Goal: Information Seeking & Learning: Learn about a topic

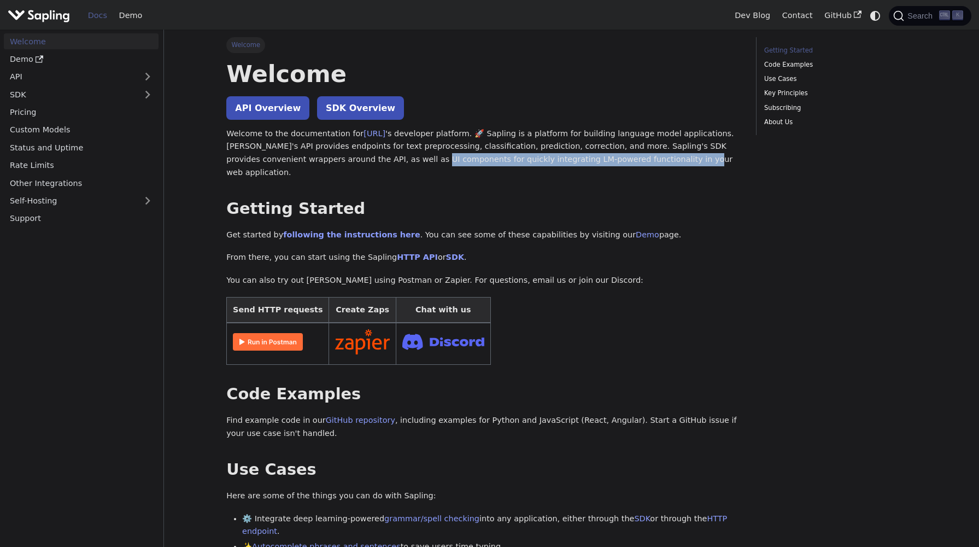
drag, startPoint x: 343, startPoint y: 154, endPoint x: 586, endPoint y: 163, distance: 242.9
click at [586, 163] on p "Welcome to the documentation for Sapling.ai 's developer platform. 🚀 Sapling is…" at bounding box center [483, 153] width 514 height 52
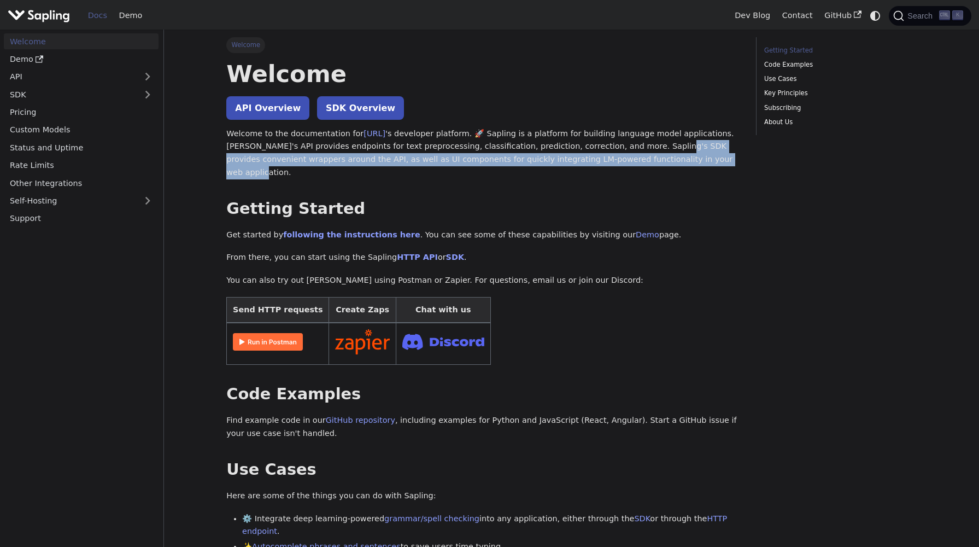
drag, startPoint x: 601, startPoint y: 146, endPoint x: 630, endPoint y: 159, distance: 31.4
click at [630, 159] on p "Welcome to the documentation for Sapling.ai 's developer platform. 🚀 Sapling is…" at bounding box center [483, 153] width 514 height 52
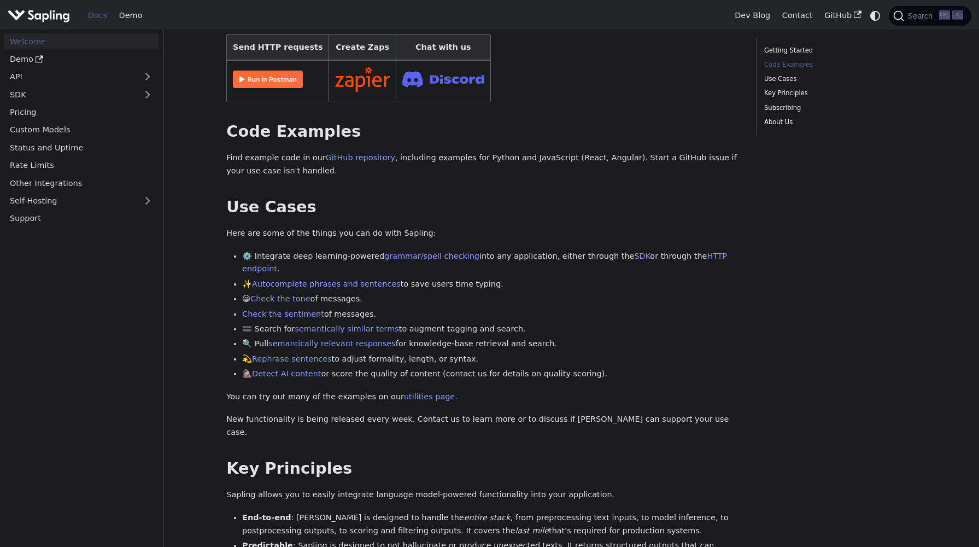
scroll to position [328, 0]
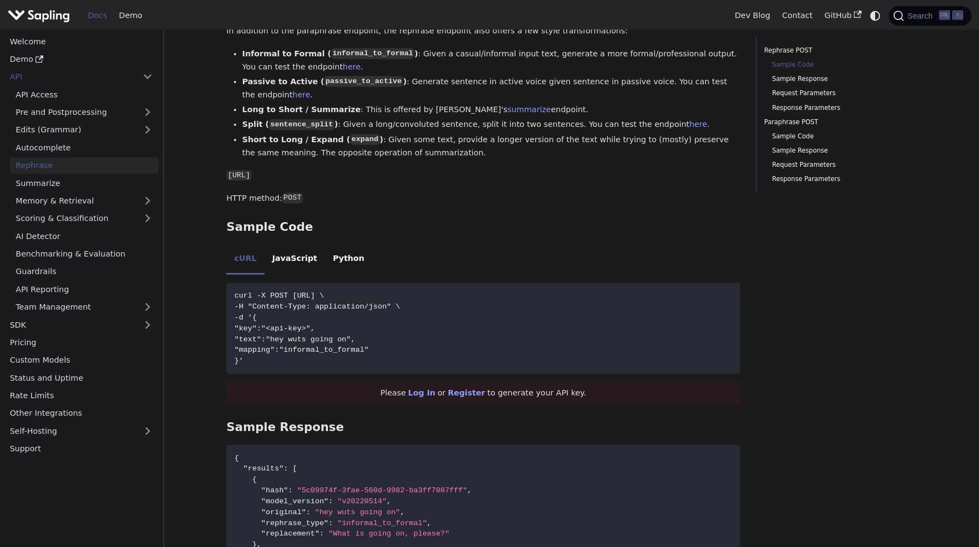
scroll to position [262, 0]
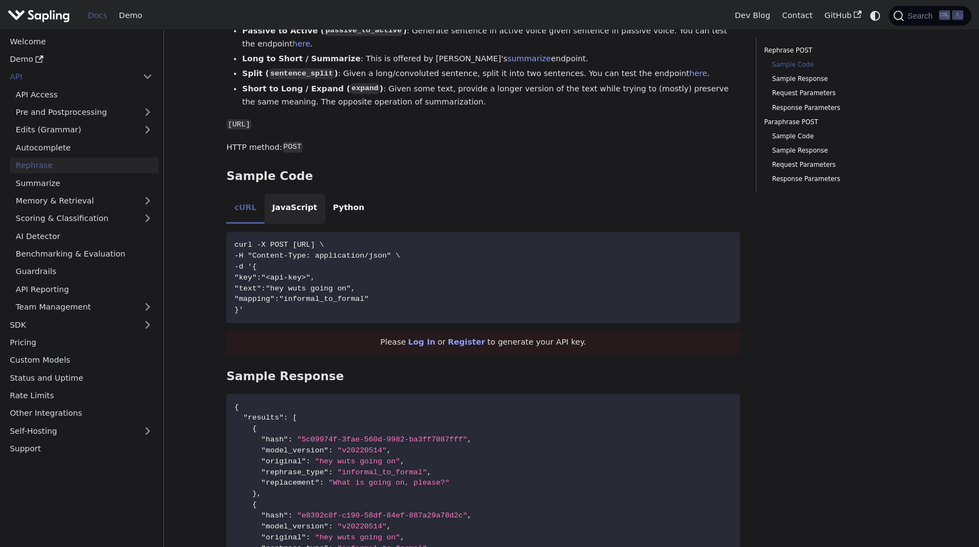
click at [289, 193] on li "JavaScript" at bounding box center [295, 208] width 61 height 31
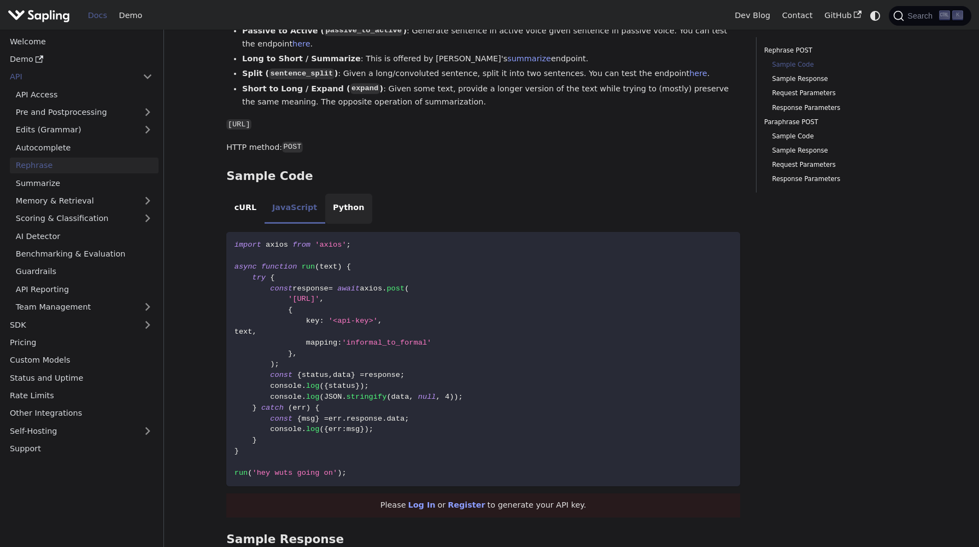
click at [327, 198] on li "Python" at bounding box center [348, 208] width 47 height 31
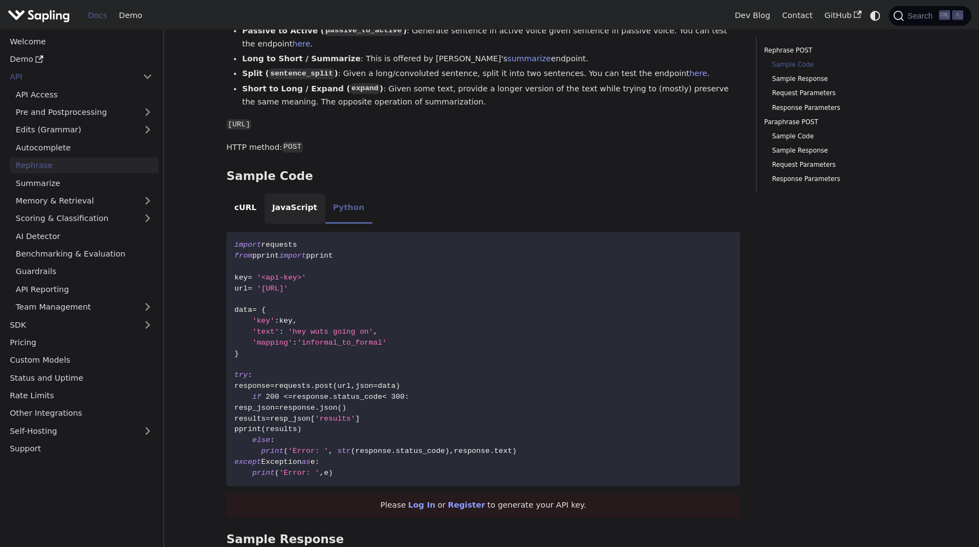
click at [295, 193] on li "JavaScript" at bounding box center [295, 208] width 61 height 31
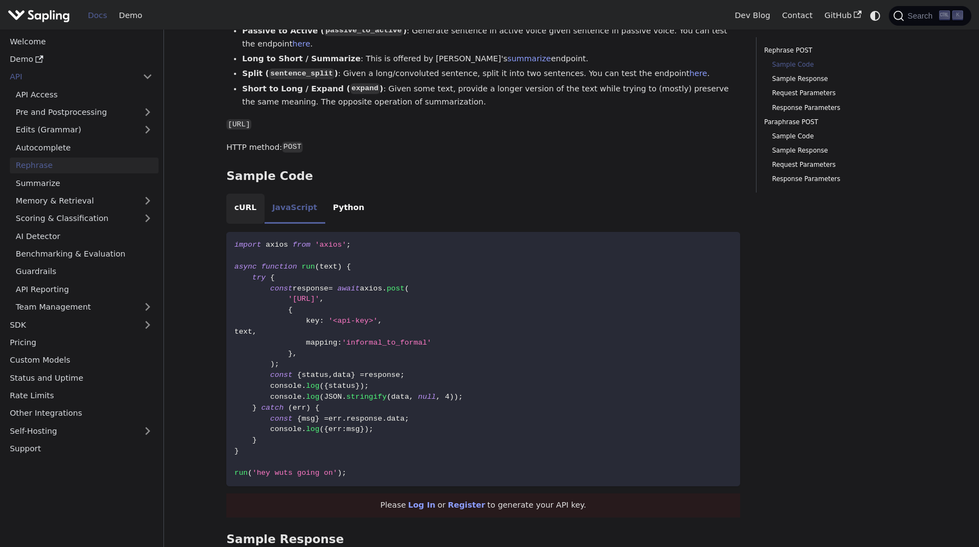
click at [238, 203] on li "cURL" at bounding box center [245, 208] width 38 height 31
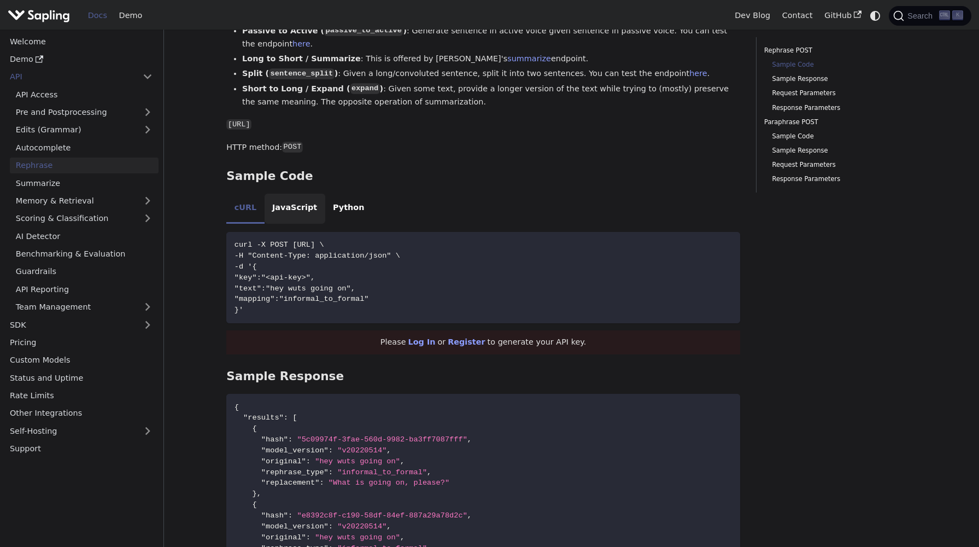
click at [274, 200] on li "JavaScript" at bounding box center [295, 208] width 61 height 31
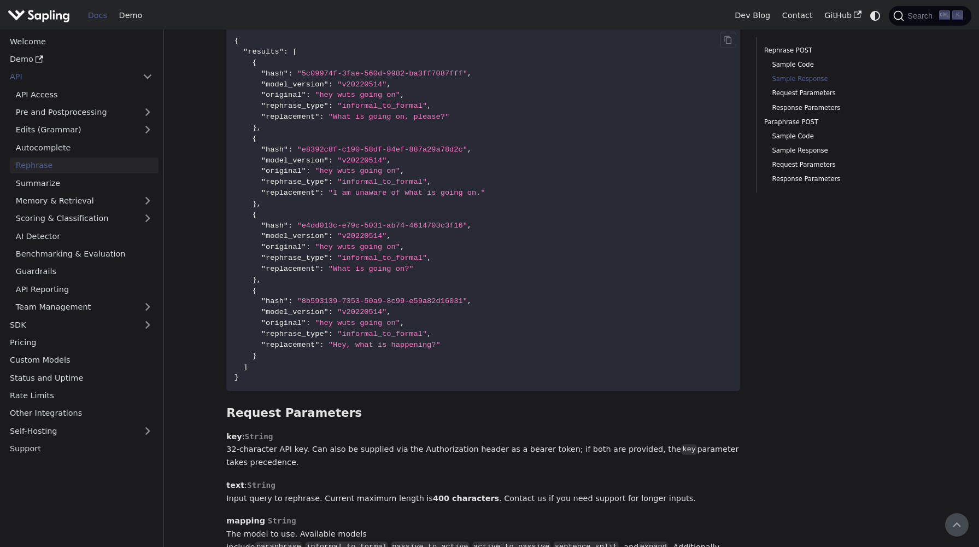
scroll to position [660, 0]
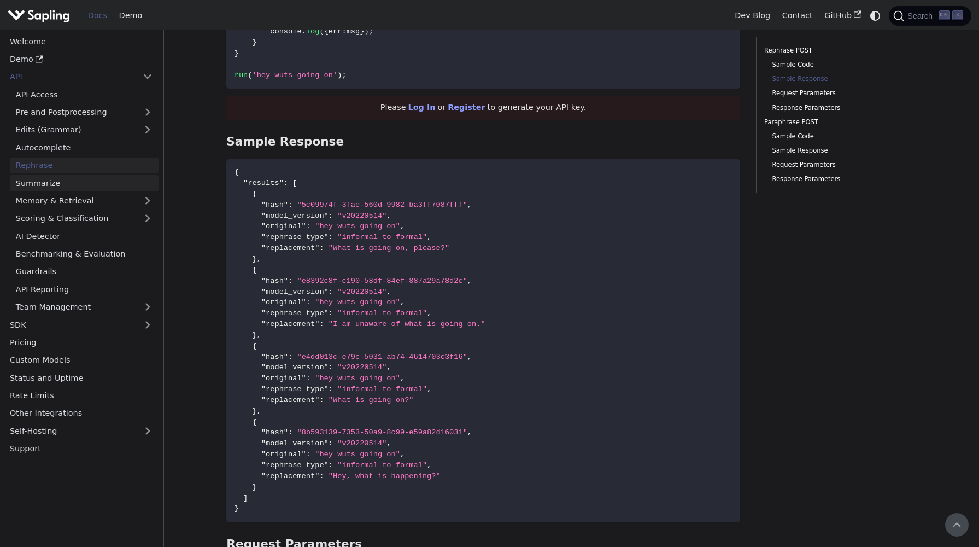
click at [92, 178] on link "Summarize" at bounding box center [84, 183] width 149 height 16
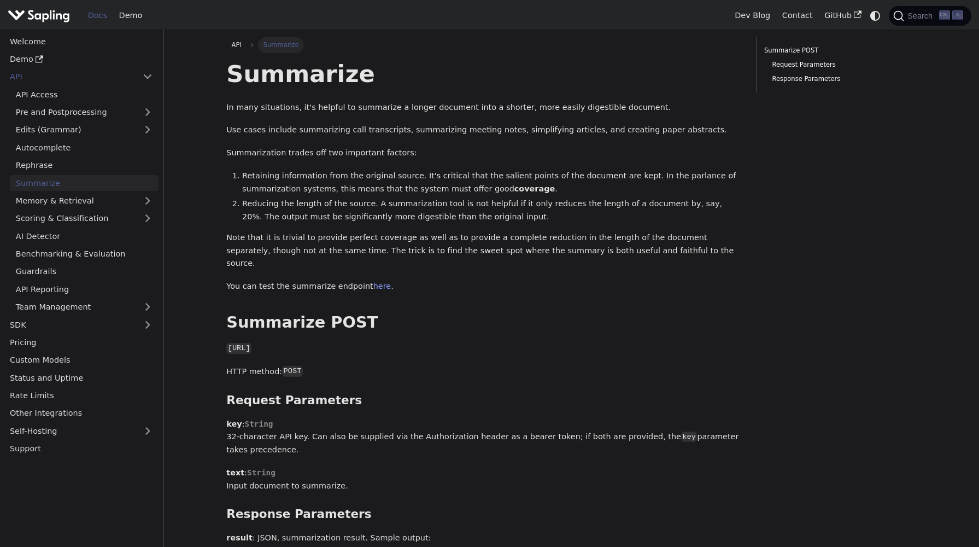
scroll to position [243, 0]
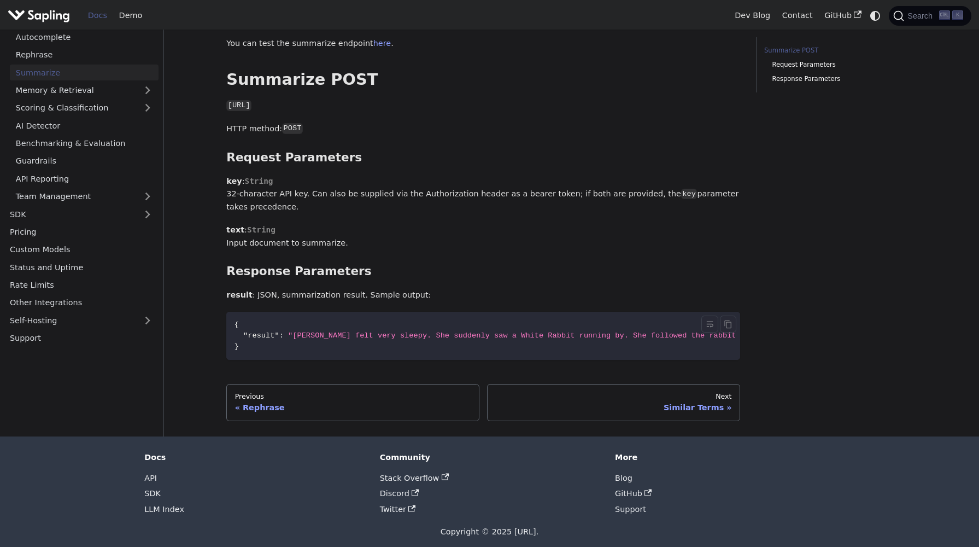
click at [458, 346] on code "{ "result" : "Alice felt very sleepy. She suddenly saw a White Rabbit running b…" at bounding box center [516, 336] width 580 height 48
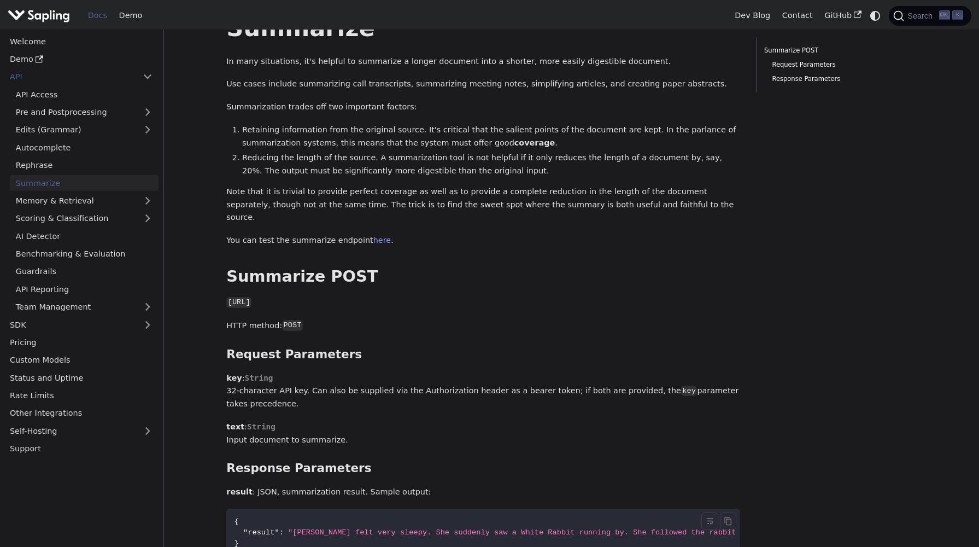
scroll to position [0, 0]
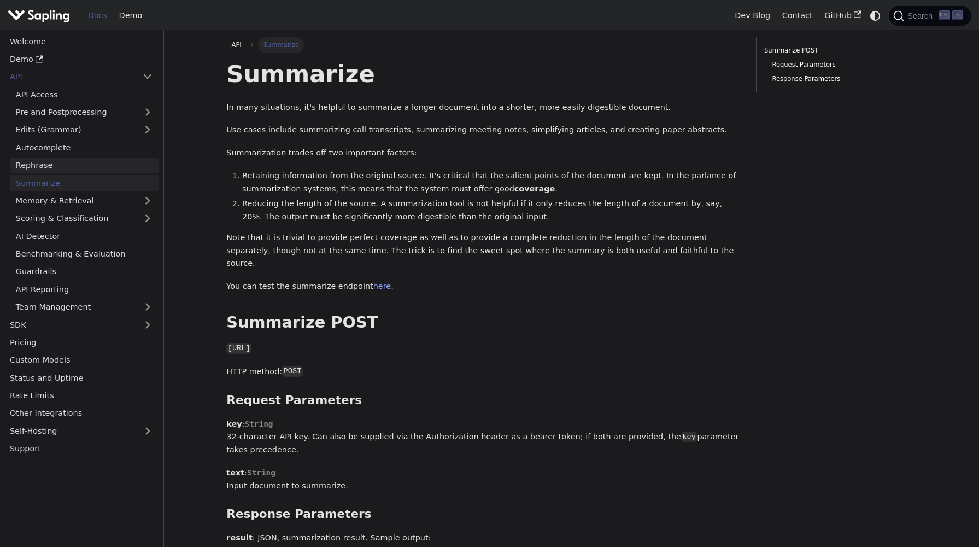
click at [98, 167] on link "Rephrase" at bounding box center [84, 165] width 149 height 16
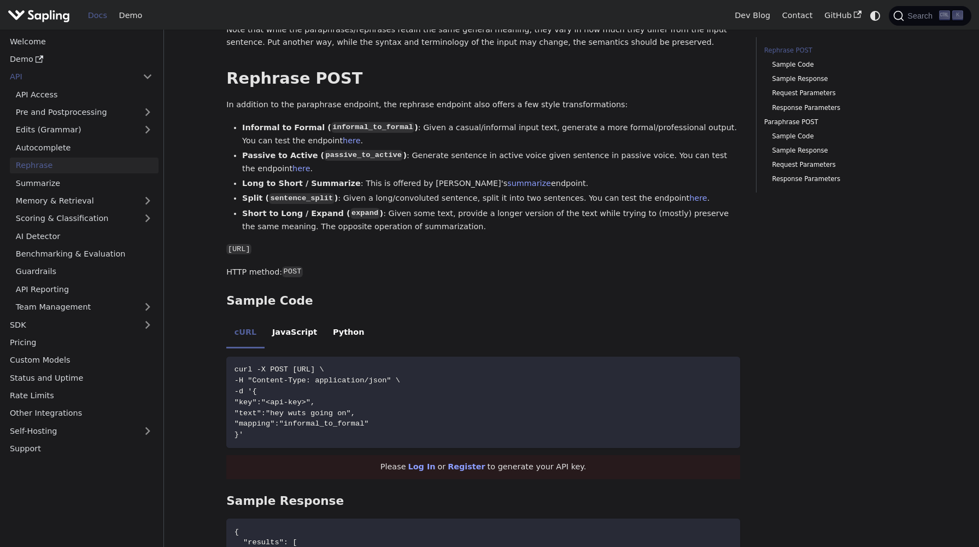
scroll to position [197, 0]
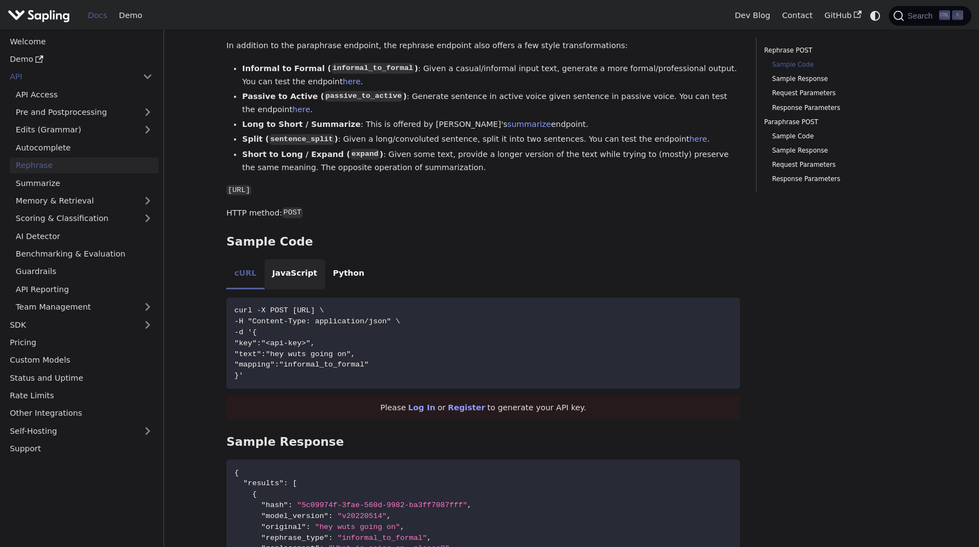
click at [289, 264] on li "JavaScript" at bounding box center [295, 274] width 61 height 31
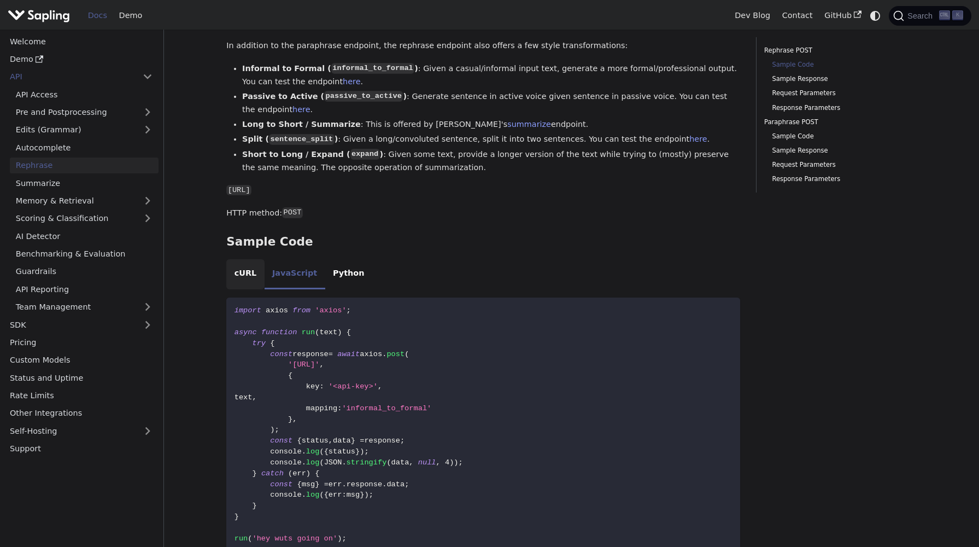
click at [260, 261] on li "cURL" at bounding box center [245, 274] width 38 height 31
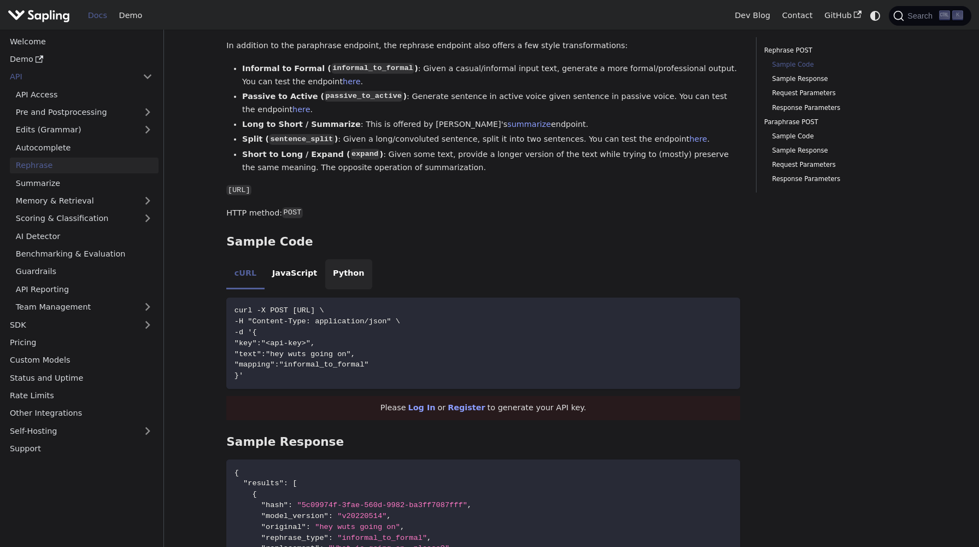
click at [330, 264] on li "Python" at bounding box center [348, 274] width 47 height 31
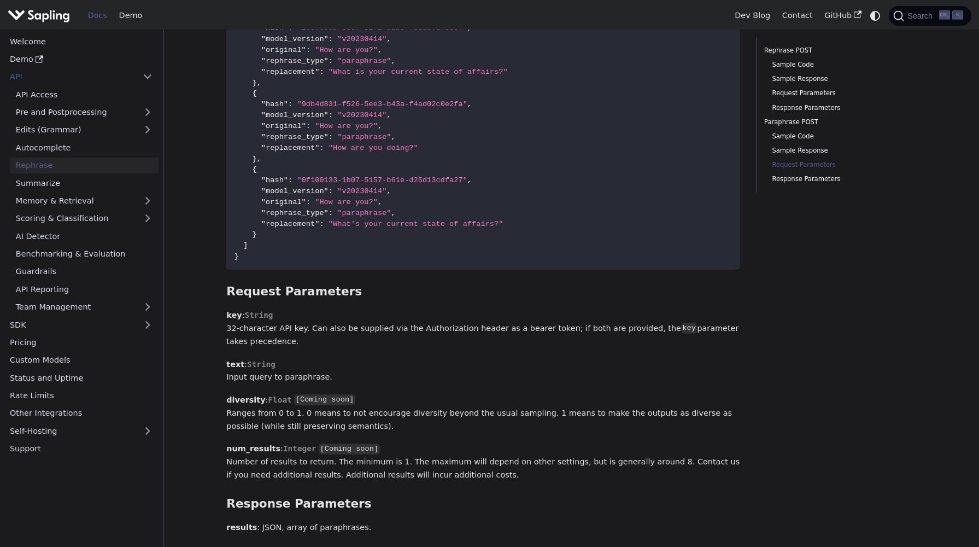
scroll to position [1902, 0]
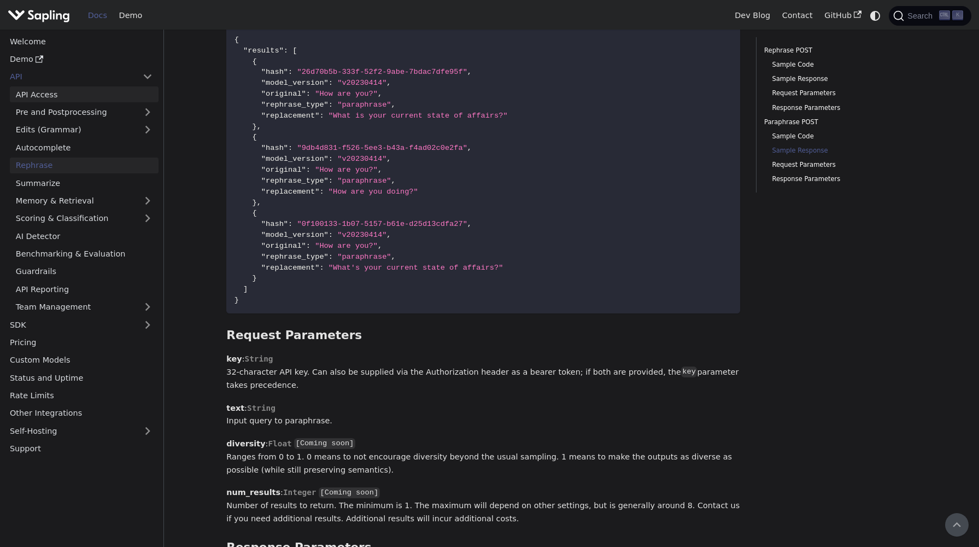
click at [60, 92] on link "API Access" at bounding box center [84, 94] width 149 height 16
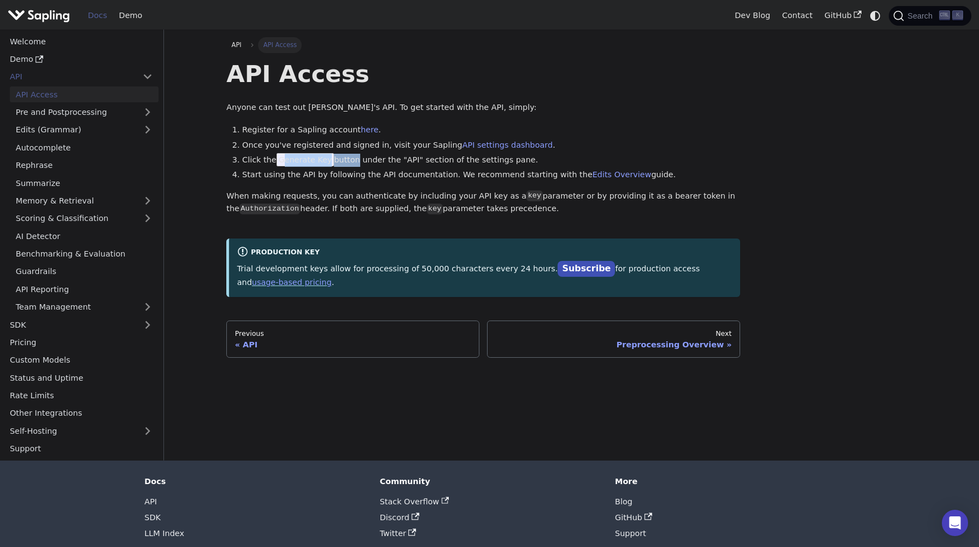
drag, startPoint x: 280, startPoint y: 157, endPoint x: 347, endPoint y: 159, distance: 67.3
click at [347, 159] on li "Click the Generate Key button under the "API" section of the settings pane." at bounding box center [491, 160] width 498 height 13
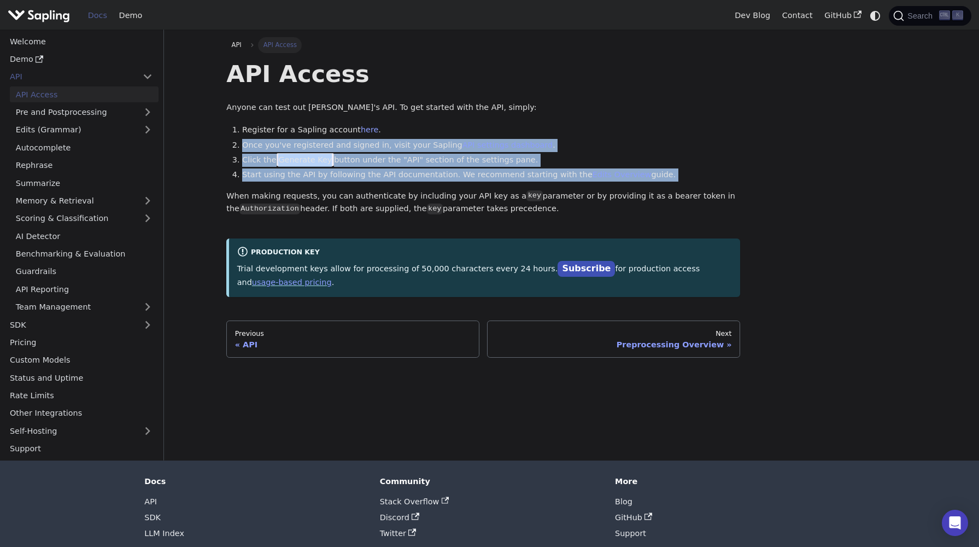
drag, startPoint x: 228, startPoint y: 138, endPoint x: 426, endPoint y: 189, distance: 204.3
click at [426, 189] on div "API Access Anyone can test out Sapling's API. To get started with the API, simp…" at bounding box center [483, 178] width 514 height 238
click at [91, 57] on link "Demo" at bounding box center [81, 59] width 155 height 16
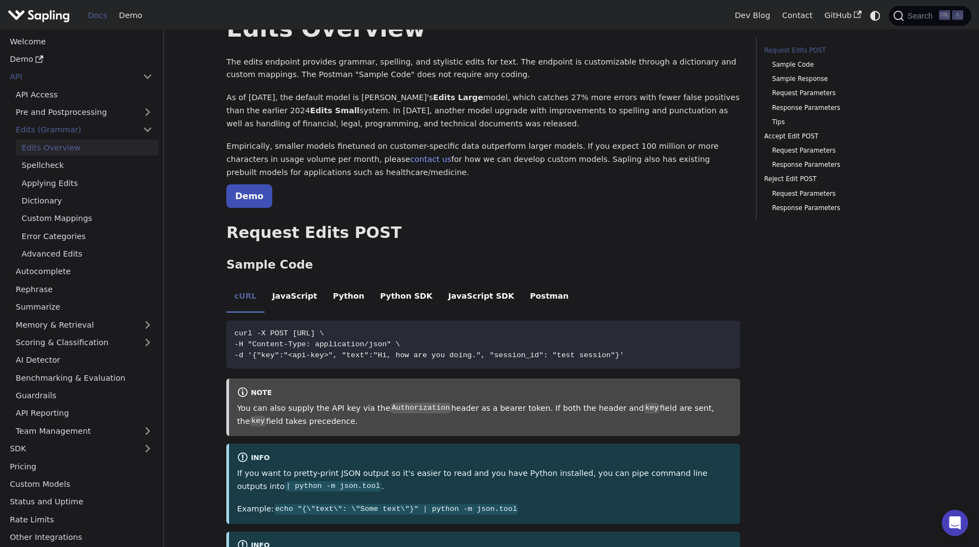
scroll to position [66, 0]
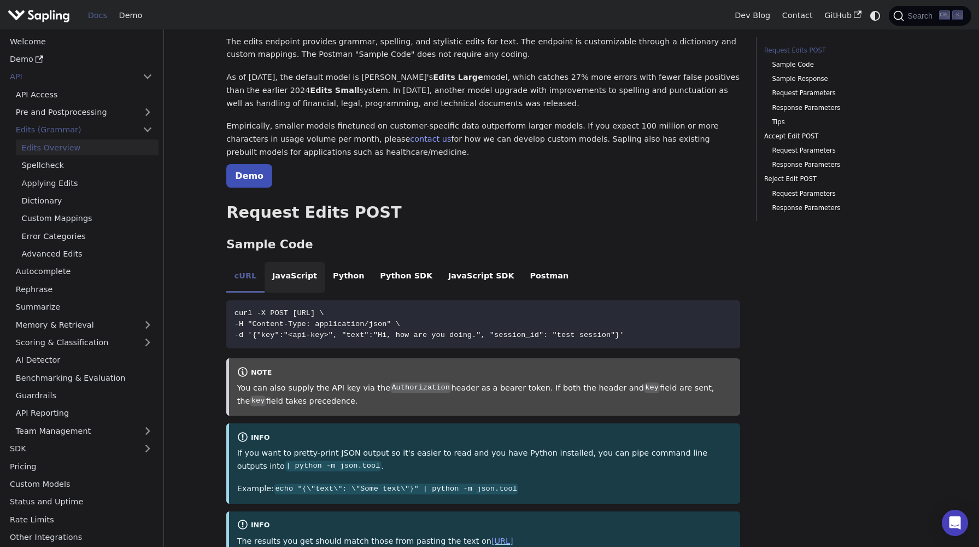
click at [289, 267] on li "JavaScript" at bounding box center [295, 277] width 61 height 31
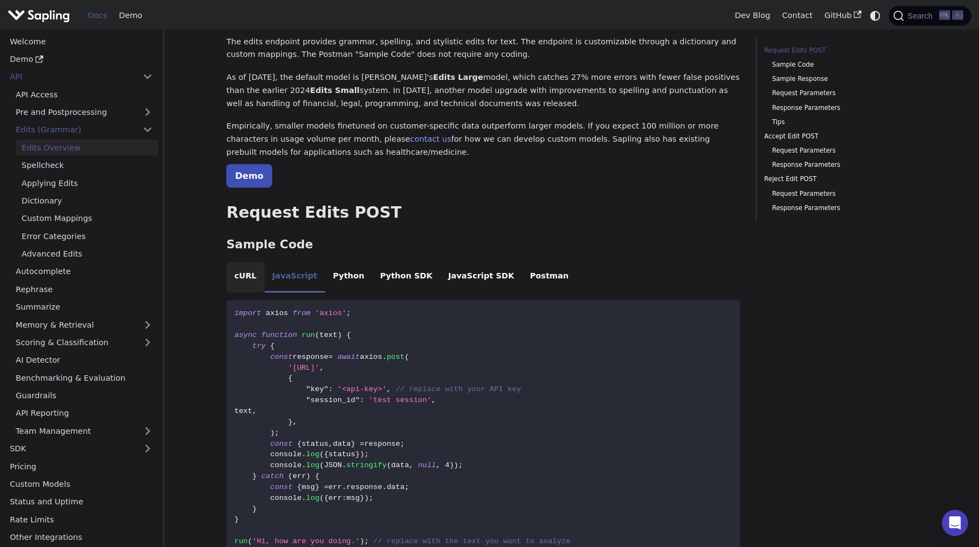
click at [255, 277] on li "cURL" at bounding box center [245, 277] width 38 height 31
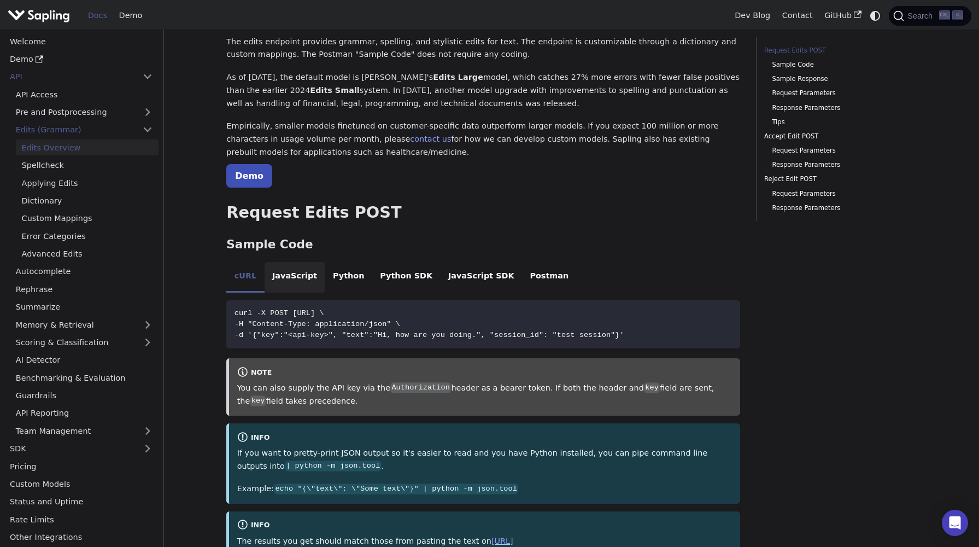
click at [277, 279] on li "JavaScript" at bounding box center [295, 277] width 61 height 31
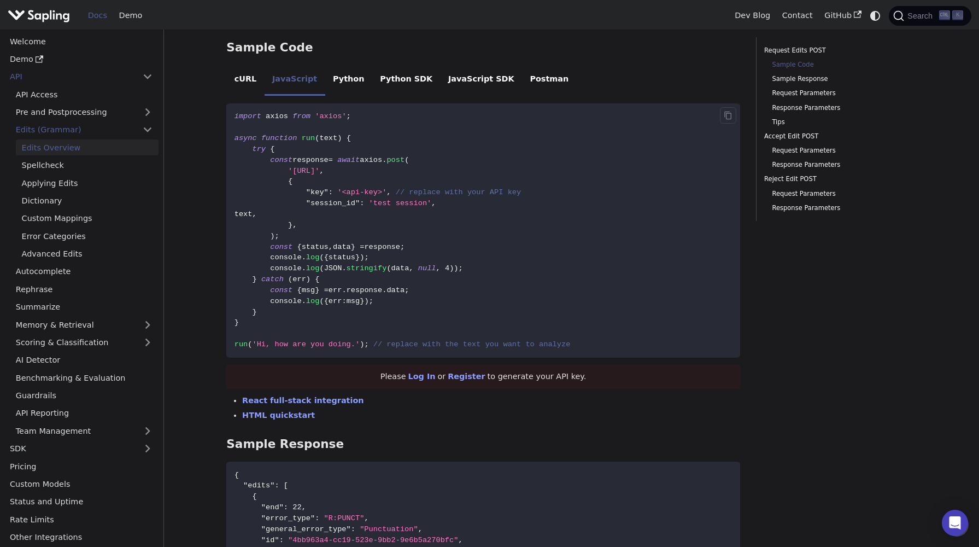
scroll to position [197, 0]
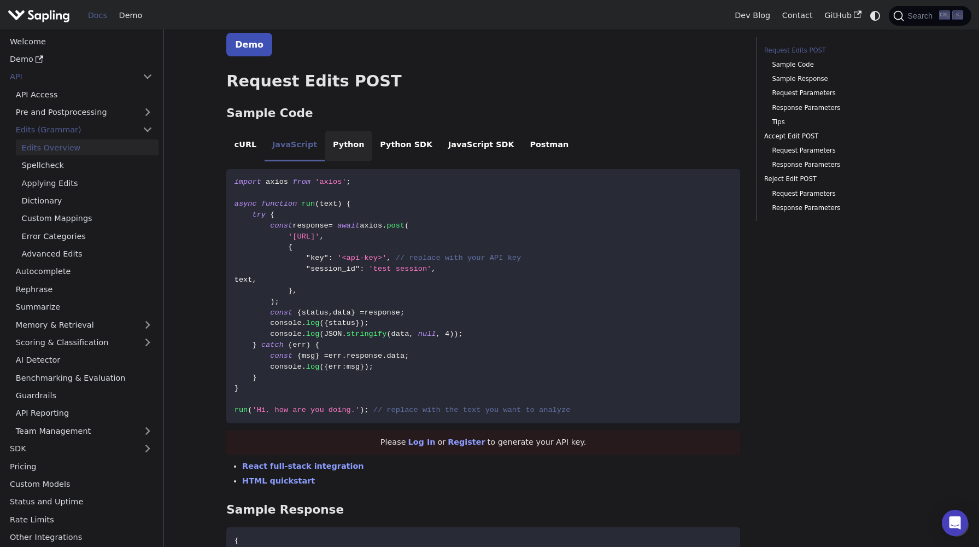
click at [355, 147] on li "Python" at bounding box center [348, 146] width 47 height 31
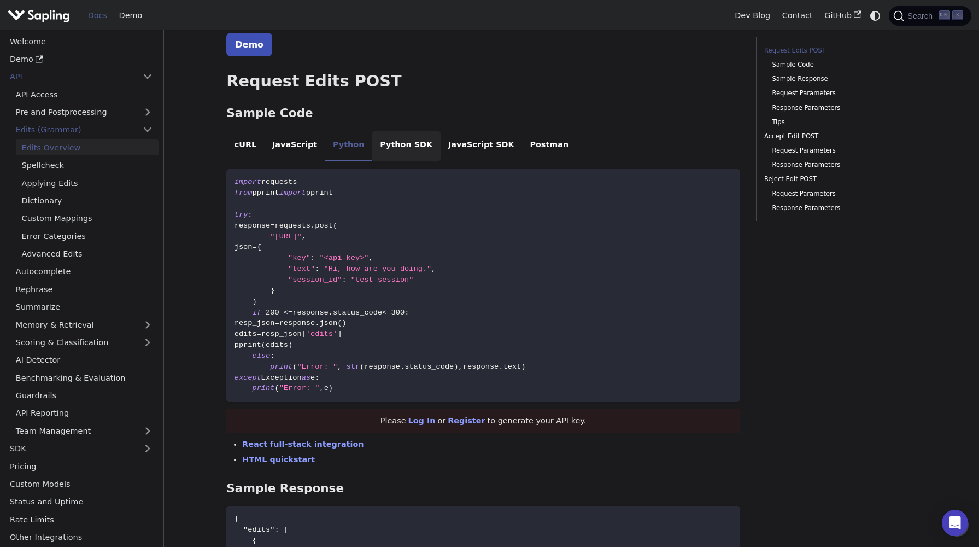
click at [372, 149] on li "Python SDK" at bounding box center [406, 146] width 68 height 31
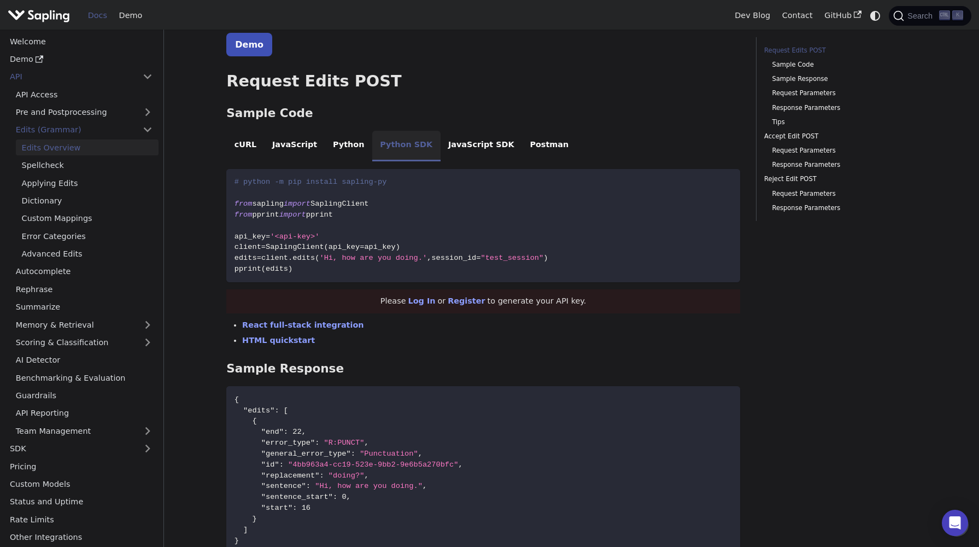
click at [416, 152] on li "Python SDK" at bounding box center [406, 146] width 68 height 31
click at [452, 148] on li "JavaScript SDK" at bounding box center [482, 146] width 82 height 31
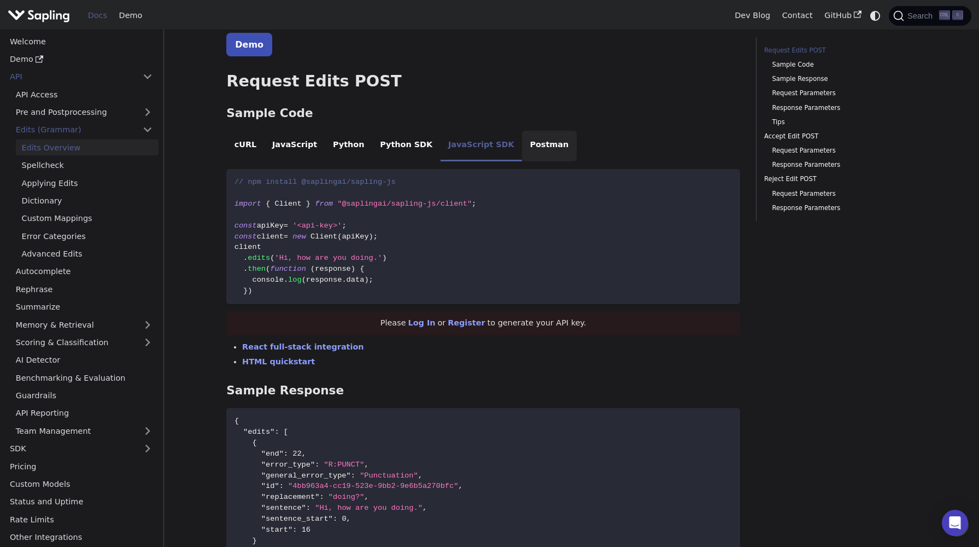
click at [522, 148] on li "Postman" at bounding box center [549, 146] width 55 height 31
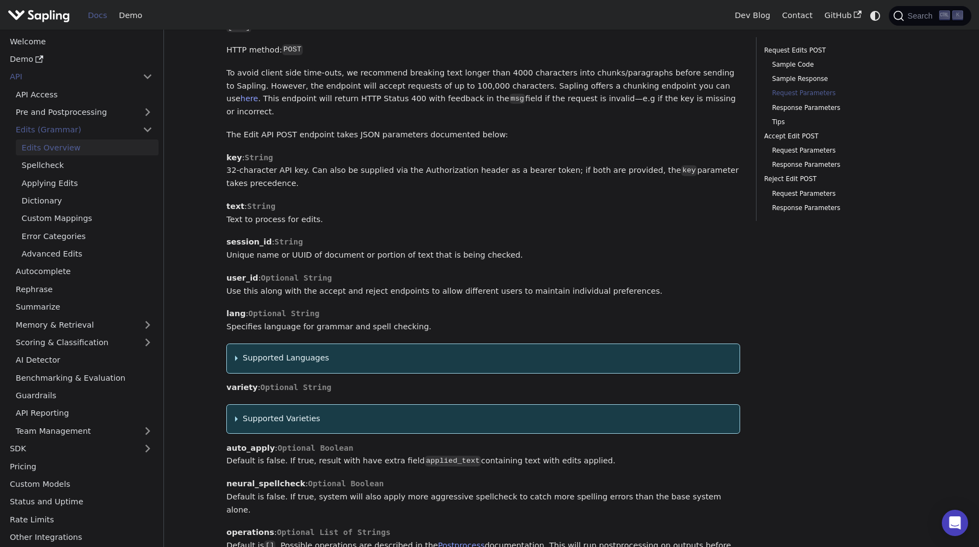
scroll to position [787, 0]
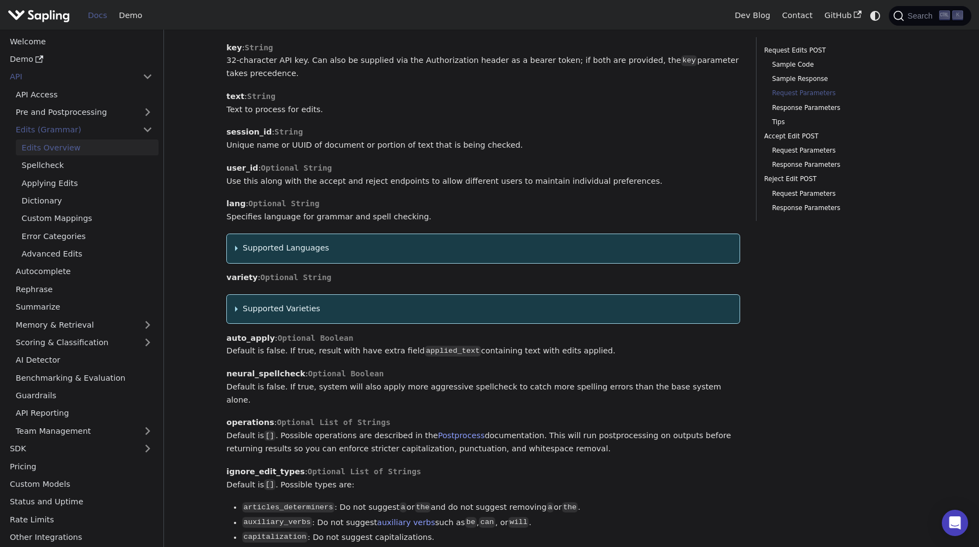
click at [317, 242] on summary "Supported Languages" at bounding box center [483, 248] width 497 height 13
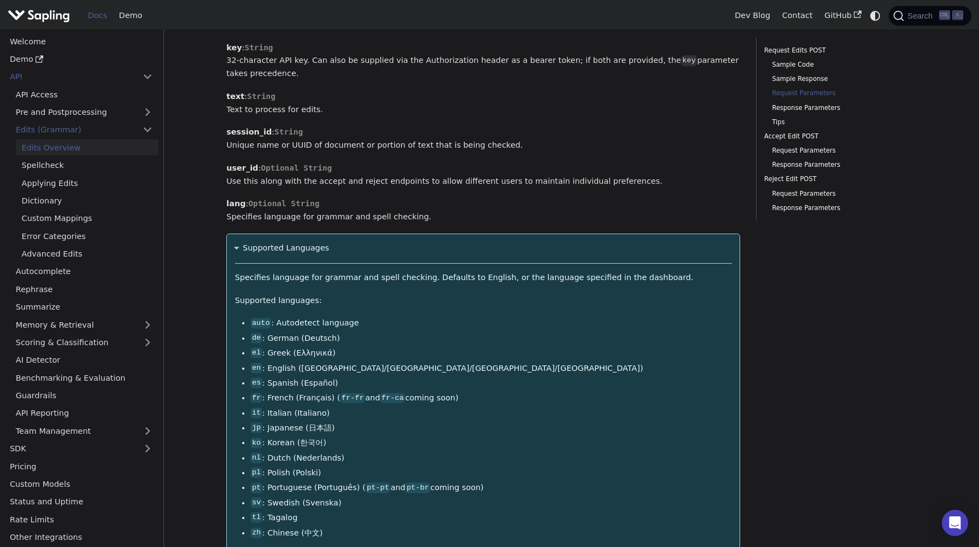
click at [317, 242] on summary "Supported Languages" at bounding box center [483, 248] width 497 height 13
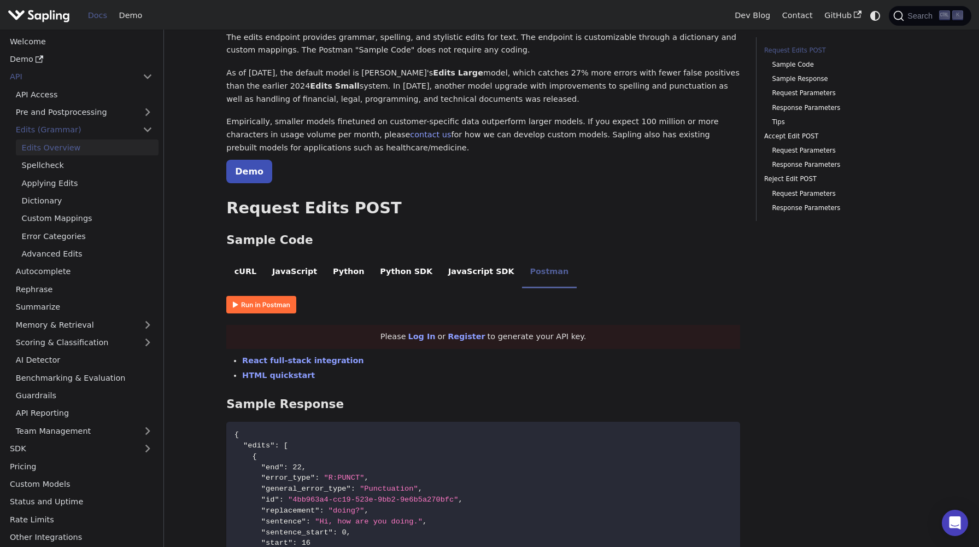
scroll to position [0, 0]
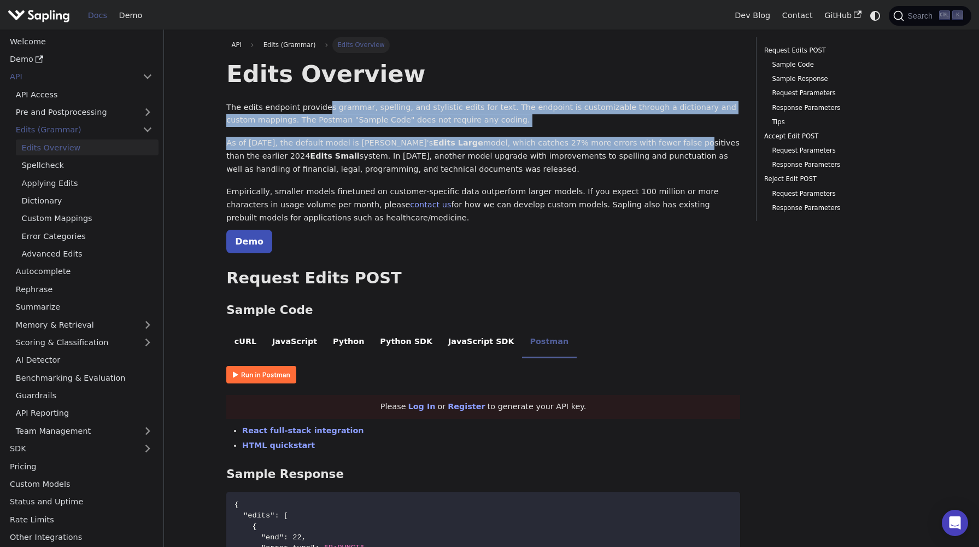
drag, startPoint x: 322, startPoint y: 104, endPoint x: 658, endPoint y: 142, distance: 337.8
click at [658, 142] on p "As of [DATE], the default model is [PERSON_NAME]'s Edits Large model, which cat…" at bounding box center [483, 156] width 514 height 39
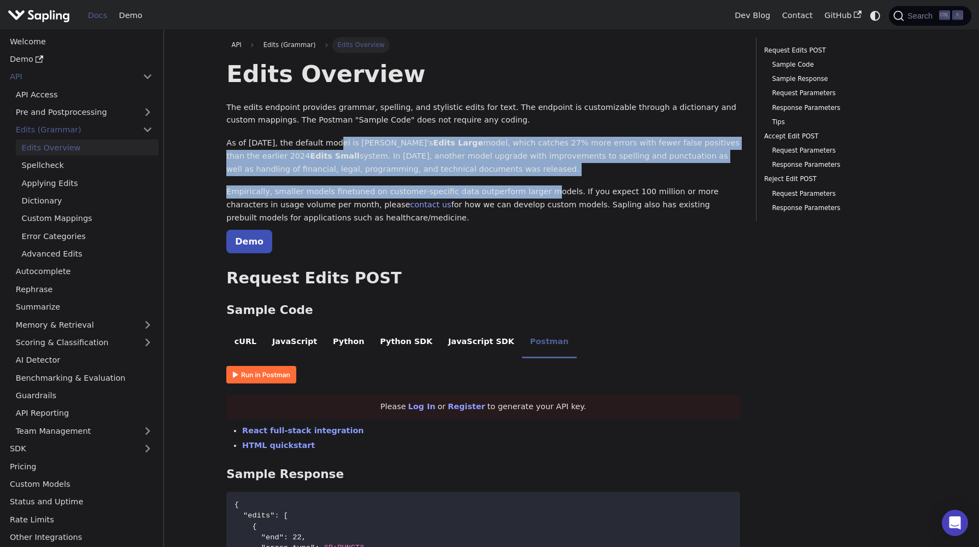
drag, startPoint x: 338, startPoint y: 147, endPoint x: 524, endPoint y: 193, distance: 191.6
click at [524, 193] on p "Empirically, smaller models finetuned on customer-specific data outperform larg…" at bounding box center [483, 204] width 514 height 39
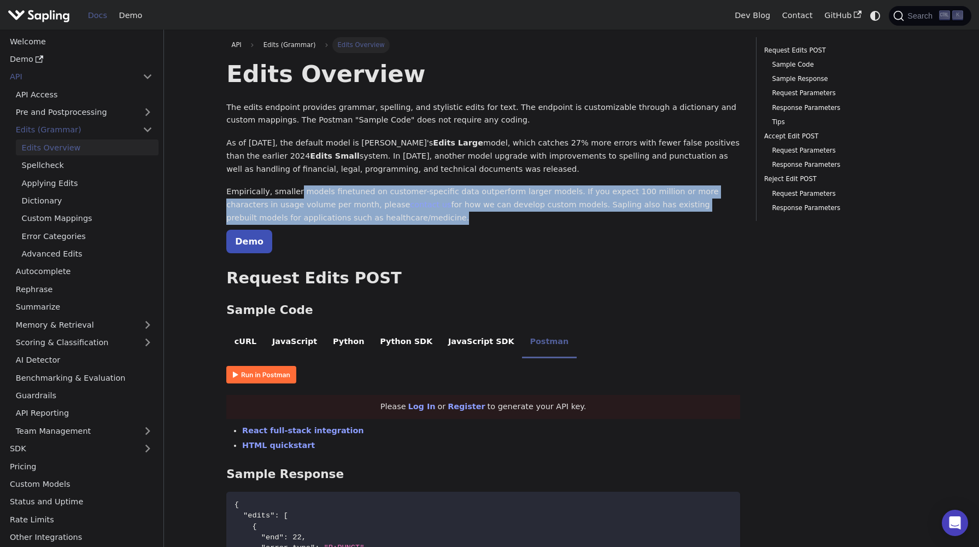
drag, startPoint x: 294, startPoint y: 188, endPoint x: 297, endPoint y: 213, distance: 25.3
click at [297, 213] on p "Empirically, smaller models finetuned on customer-specific data outperform larg…" at bounding box center [483, 204] width 514 height 39
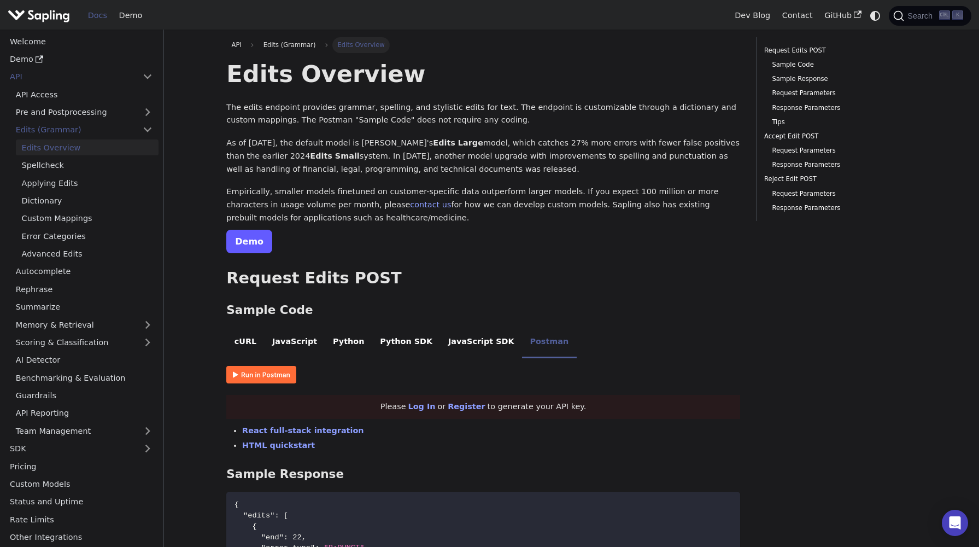
click at [257, 252] on link "Demo" at bounding box center [249, 242] width 46 height 24
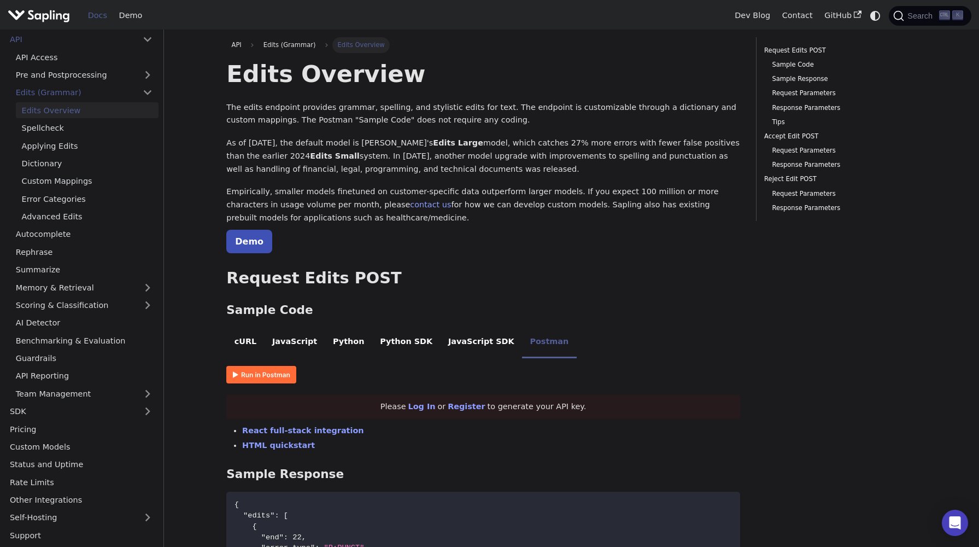
click at [45, 419] on ul "Welcome Demo API API Access Pre and Postprocessing Edits (Grammar) Edits Overvi…" at bounding box center [81, 269] width 155 height 547
click at [43, 416] on link "SDK" at bounding box center [70, 411] width 133 height 16
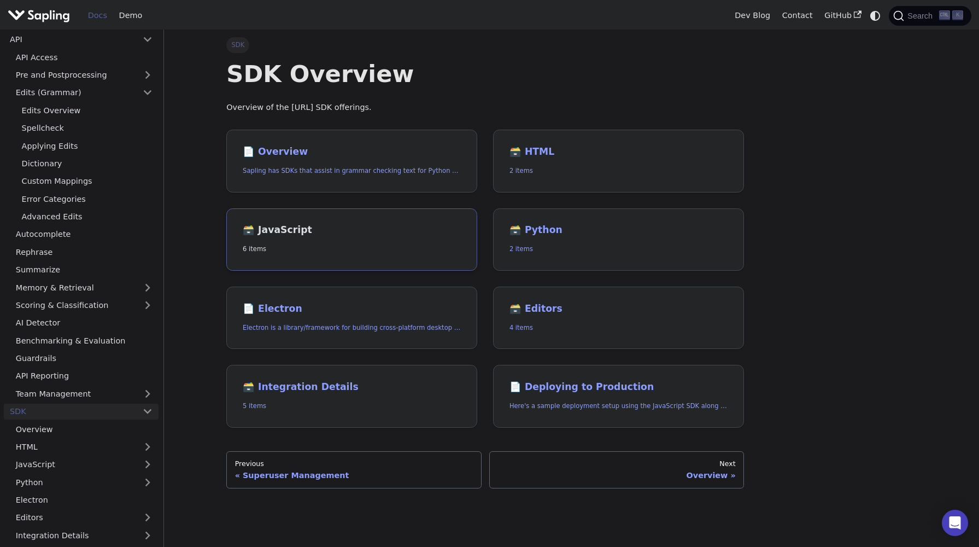
click at [364, 228] on h2 "🗃️ JavaScript" at bounding box center [352, 230] width 218 height 12
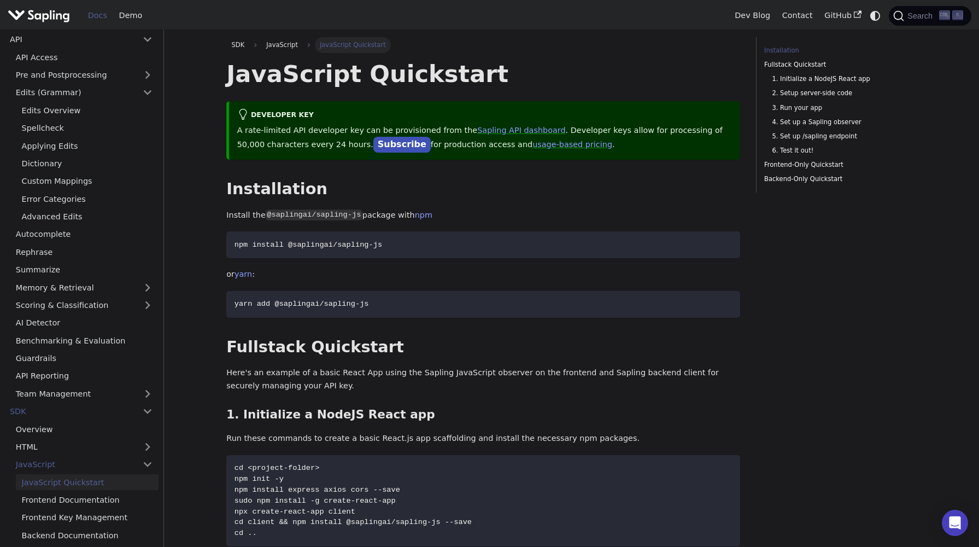
click at [54, 484] on link "JavaScript Quickstart" at bounding box center [87, 482] width 143 height 16
click at [52, 481] on link "JavaScript Quickstart" at bounding box center [87, 482] width 143 height 16
click at [48, 470] on link "JavaScript" at bounding box center [84, 464] width 149 height 16
click at [43, 468] on link "JavaScript" at bounding box center [84, 464] width 149 height 16
click at [44, 483] on link "JavaScript Quickstart" at bounding box center [87, 482] width 143 height 16
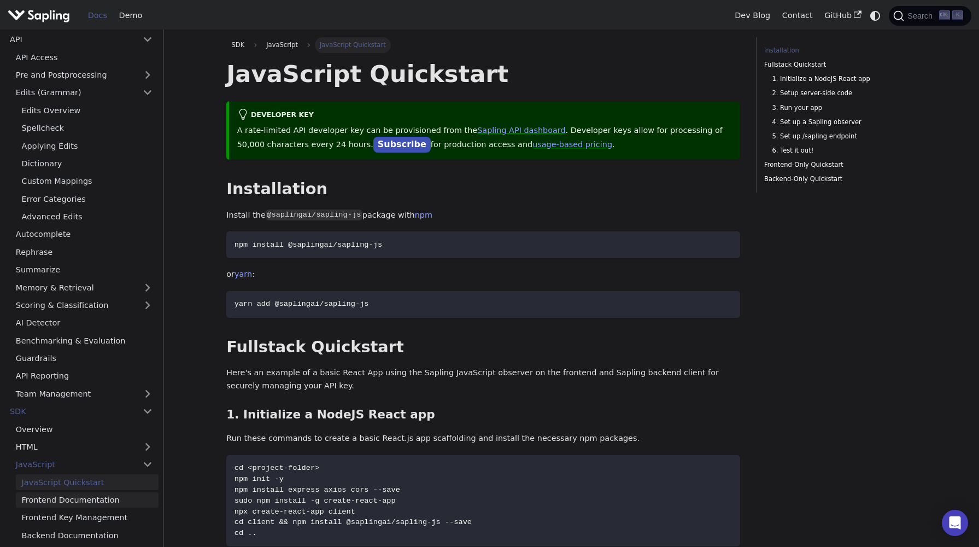
click at [39, 500] on link "Frontend Documentation" at bounding box center [87, 500] width 143 height 16
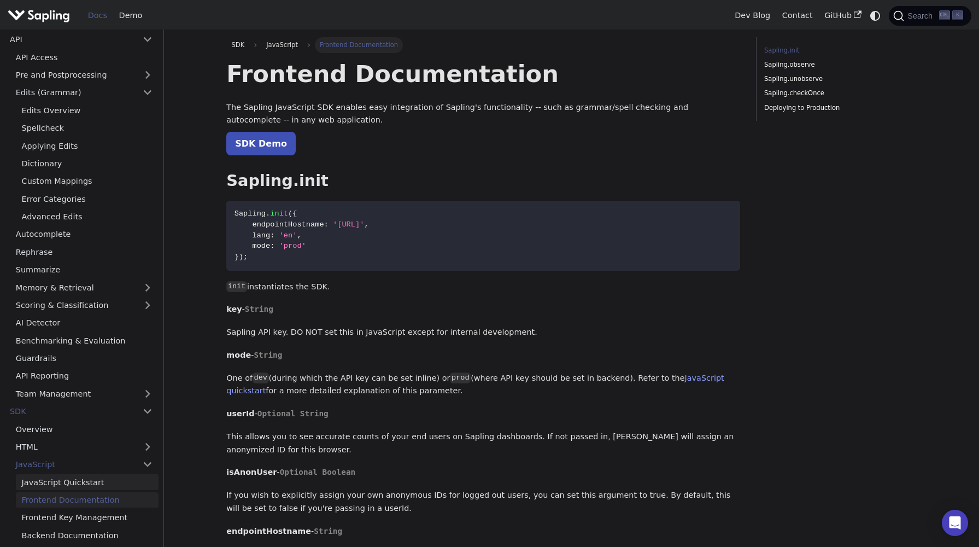
click at [41, 486] on link "JavaScript Quickstart" at bounding box center [87, 482] width 143 height 16
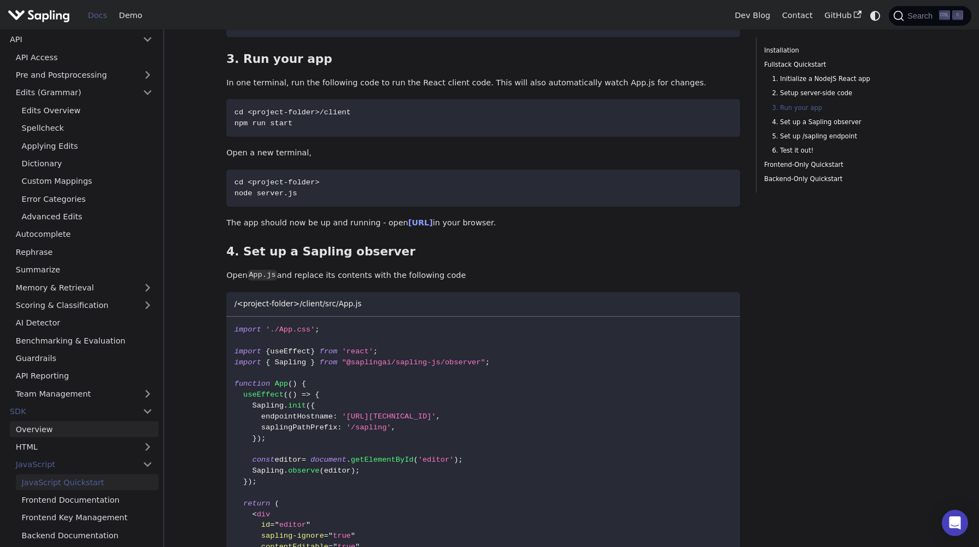
scroll to position [168, 0]
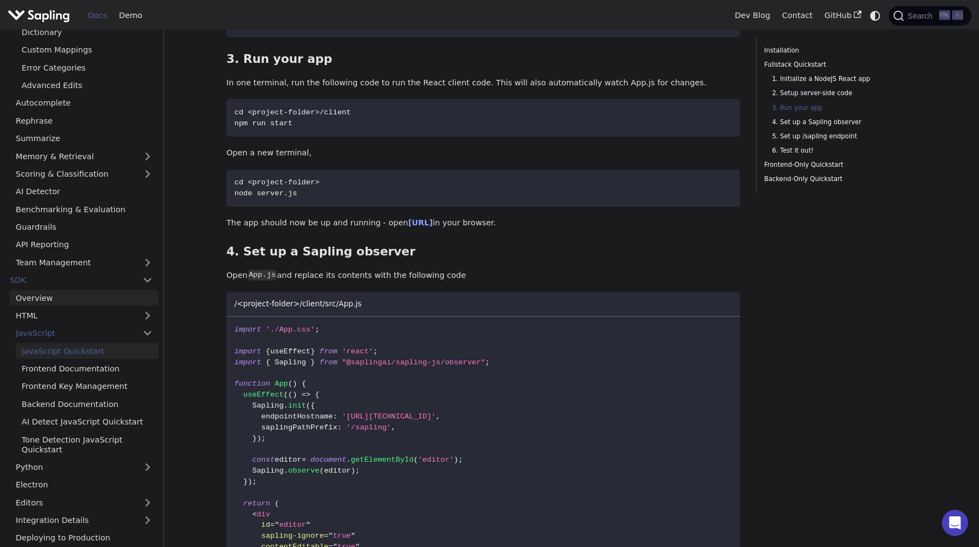
click at [39, 295] on link "Overview" at bounding box center [84, 298] width 149 height 16
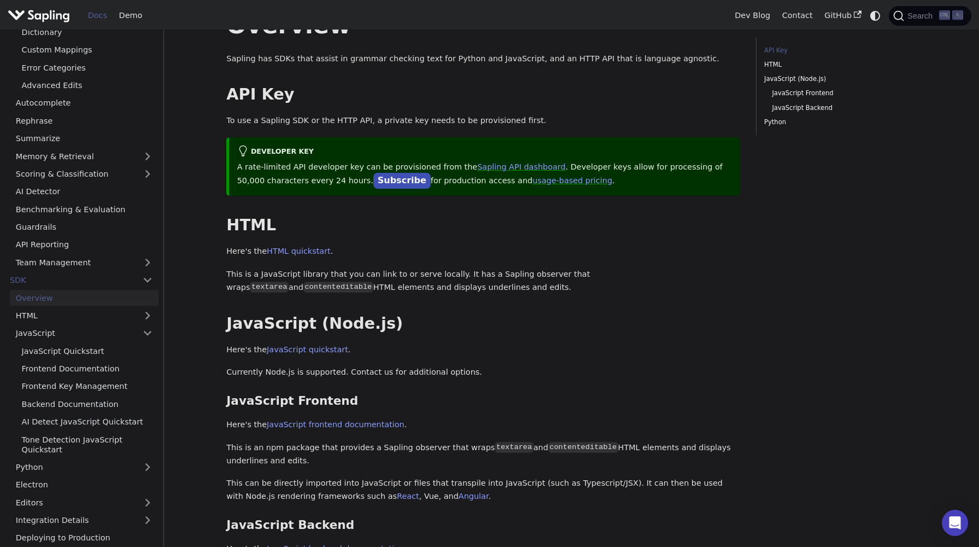
scroll to position [66, 0]
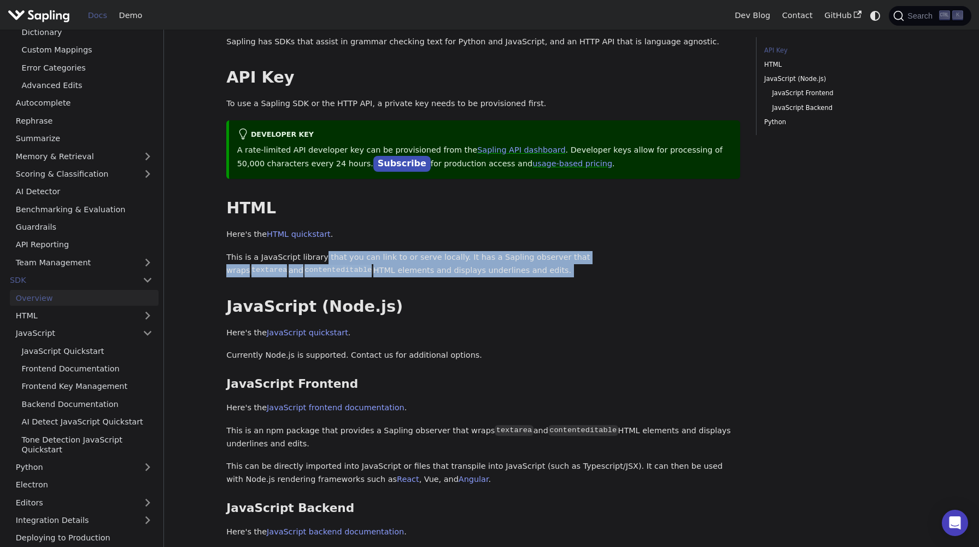
drag, startPoint x: 316, startPoint y: 254, endPoint x: 564, endPoint y: 284, distance: 249.4
click at [564, 284] on div "Overview Sapling has SDKs that assist in grammar checking text for Python and J…" at bounding box center [483, 331] width 514 height 676
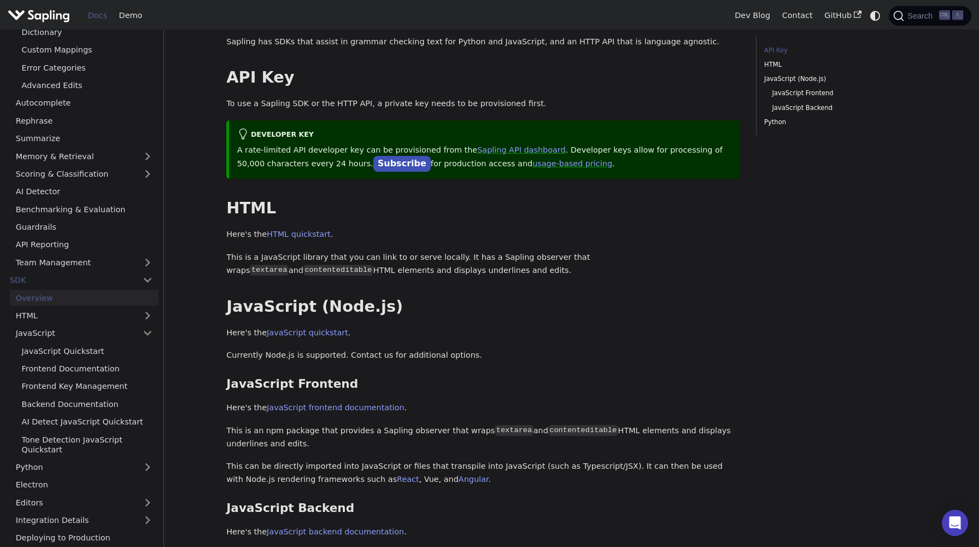
click at [301, 228] on p "Here's the HTML quickstart ." at bounding box center [483, 234] width 514 height 13
click at [298, 239] on p "Here's the HTML quickstart ." at bounding box center [483, 234] width 514 height 13
click at [296, 236] on link "HTML quickstart" at bounding box center [299, 234] width 64 height 9
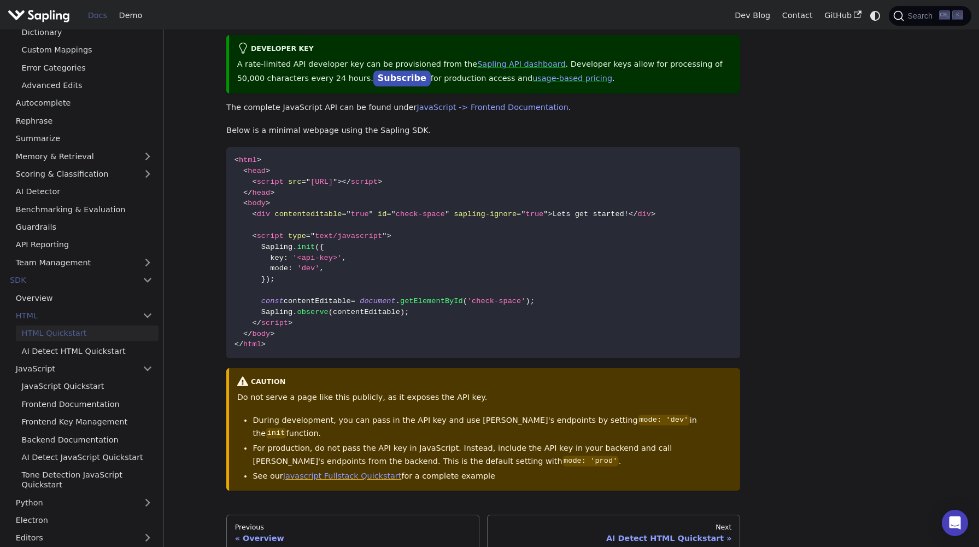
scroll to position [60, 0]
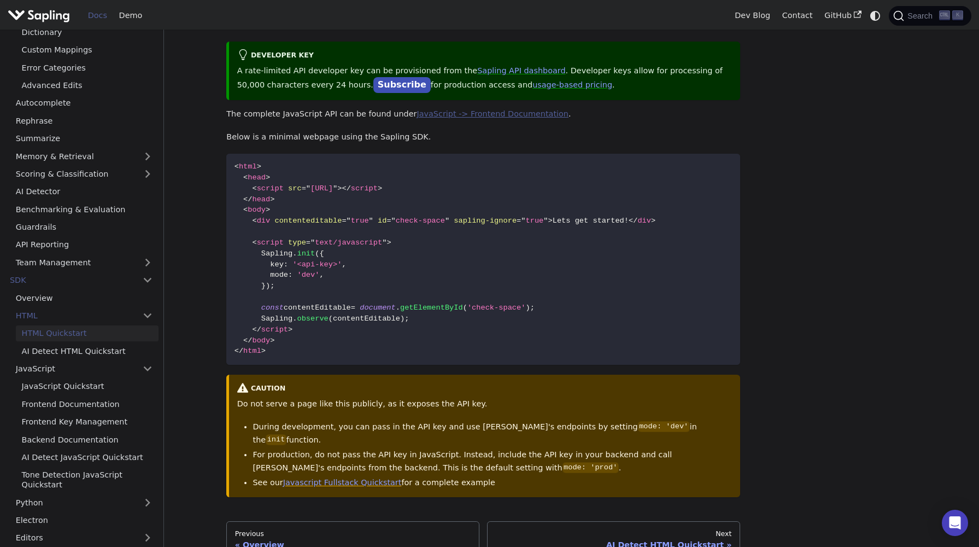
click at [478, 113] on link "JavaScript -> Frontend Documentation" at bounding box center [493, 113] width 152 height 9
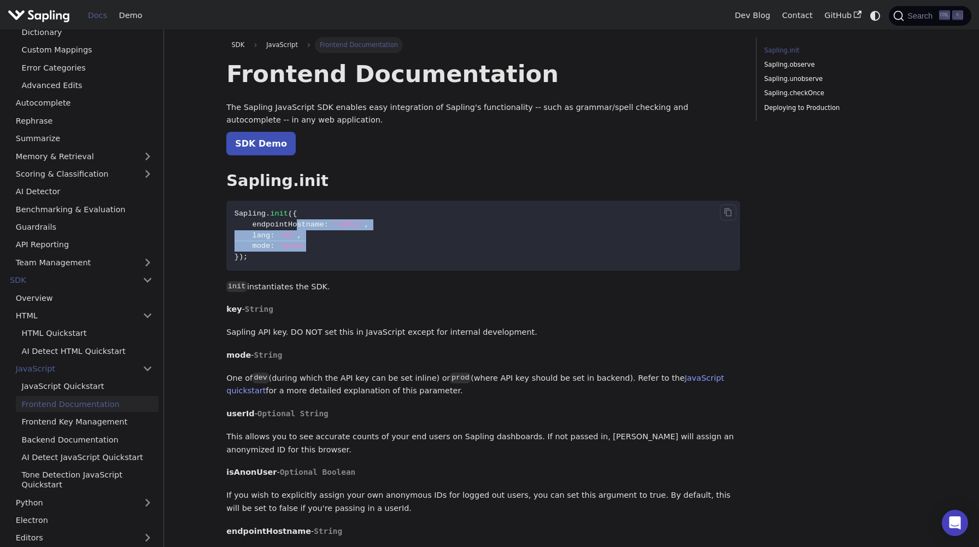
drag, startPoint x: 297, startPoint y: 224, endPoint x: 326, endPoint y: 247, distance: 37.3
click at [326, 247] on code "Sapling . init ( { endpointHostname : '[URL]' , lang : 'en' , mode : 'prod' } )…" at bounding box center [483, 236] width 514 height 70
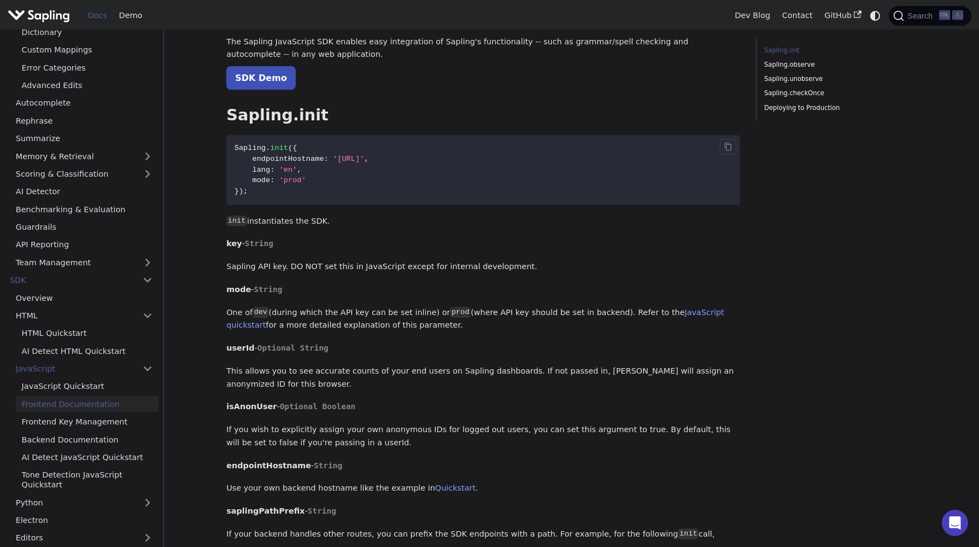
scroll to position [131, 0]
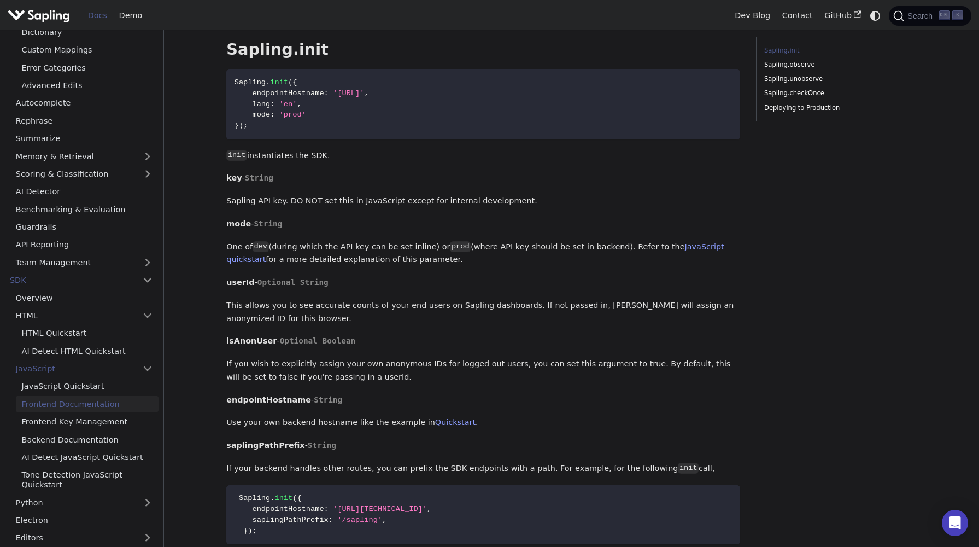
drag, startPoint x: 326, startPoint y: 247, endPoint x: 506, endPoint y: 261, distance: 180.4
click at [506, 261] on p "One of dev (during which the API key can be set inline) or prod (where API key …" at bounding box center [483, 254] width 514 height 26
drag, startPoint x: 532, startPoint y: 250, endPoint x: 532, endPoint y: 259, distance: 8.2
click at [532, 259] on p "One of dev (during which the API key can be set inline) or prod (where API key …" at bounding box center [483, 254] width 514 height 26
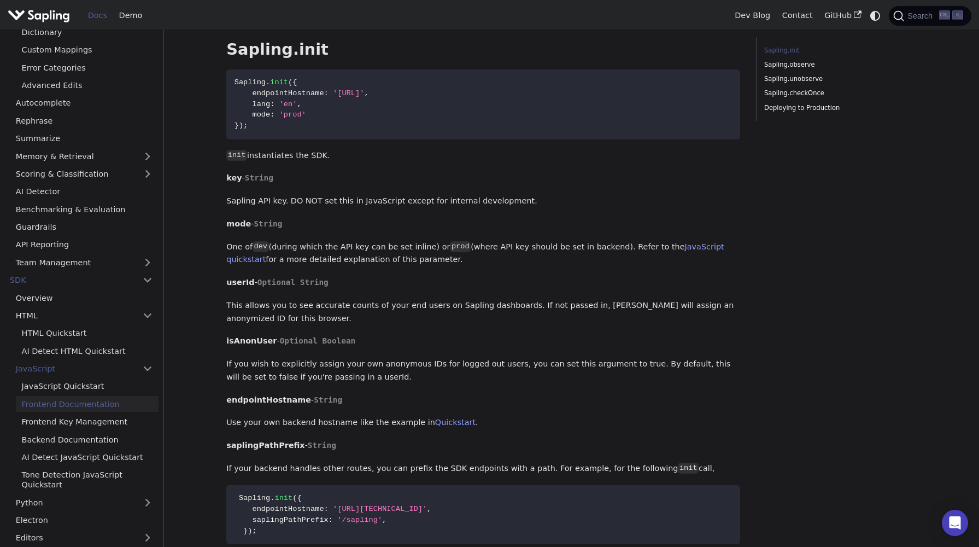
click at [532, 259] on p "One of dev (during which the API key can be set inline) or prod (where API key …" at bounding box center [483, 254] width 514 height 26
drag, startPoint x: 525, startPoint y: 249, endPoint x: 525, endPoint y: 256, distance: 6.6
click at [525, 256] on p "One of dev (during which the API key can be set inline) or prod (where API key …" at bounding box center [483, 254] width 514 height 26
drag, startPoint x: 525, startPoint y: 248, endPoint x: 527, endPoint y: 256, distance: 9.0
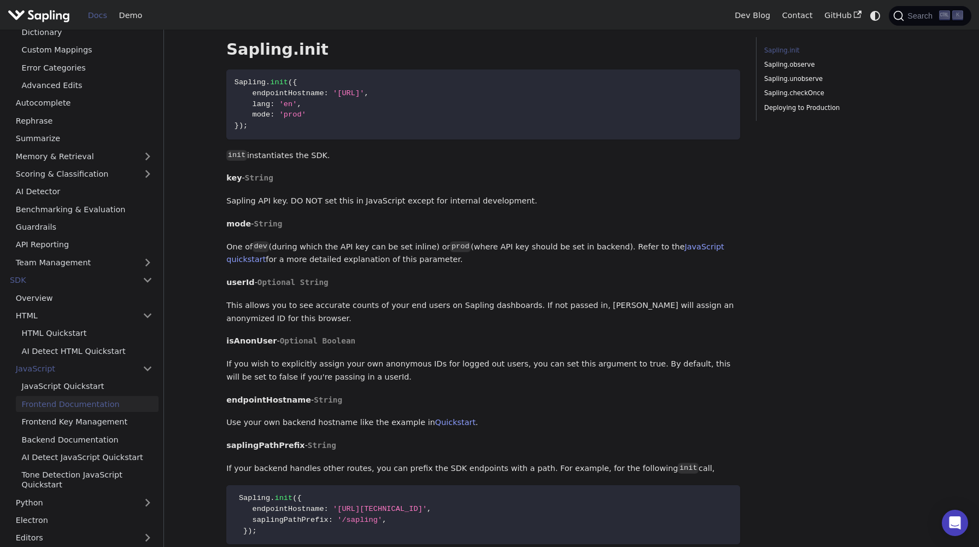
click at [527, 256] on p "One of dev (during which the API key can be set inline) or prod (where API key …" at bounding box center [483, 254] width 514 height 26
drag, startPoint x: 526, startPoint y: 248, endPoint x: 528, endPoint y: 259, distance: 11.1
click at [528, 259] on p "One of dev (during which the API key can be set inline) or prod (where API key …" at bounding box center [483, 254] width 514 height 26
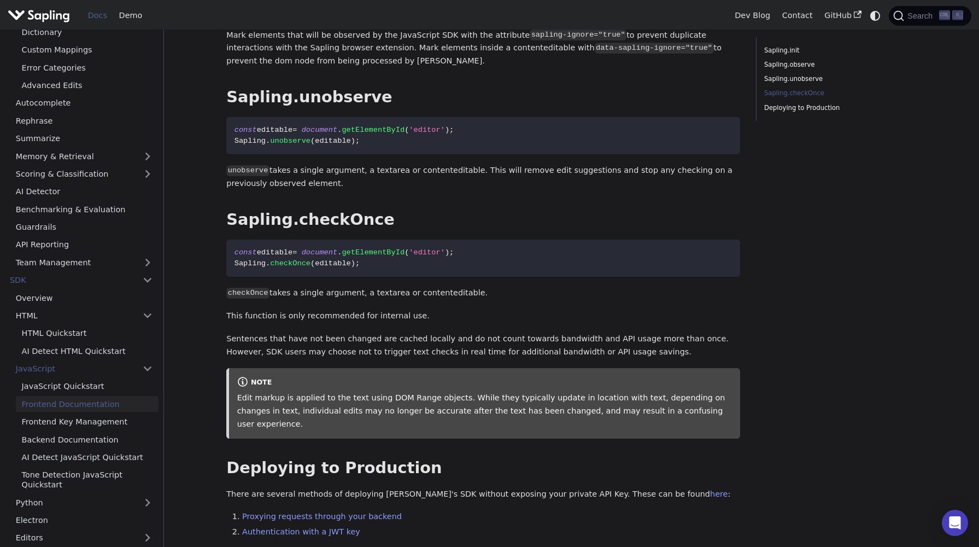
scroll to position [1765, 0]
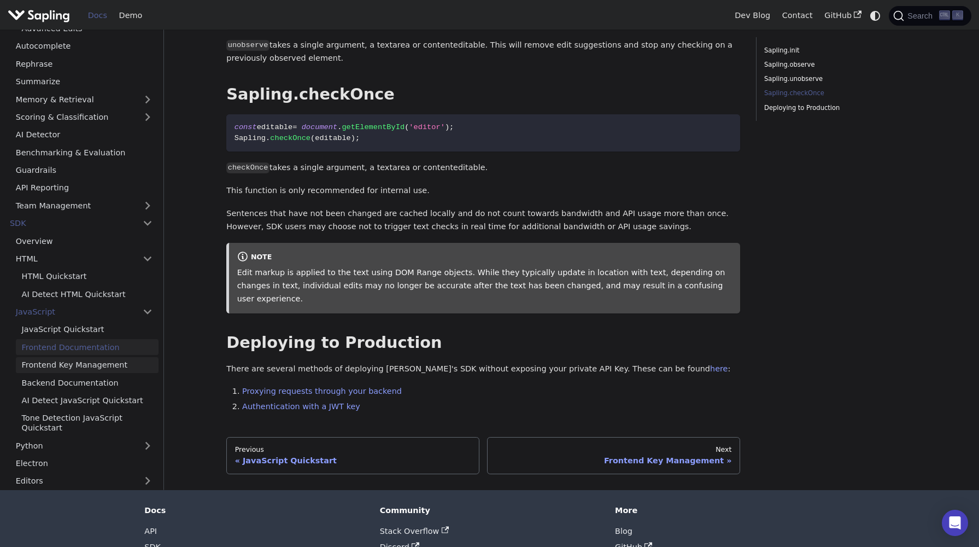
click at [124, 356] on link "Frontend Key Management" at bounding box center [87, 364] width 143 height 16
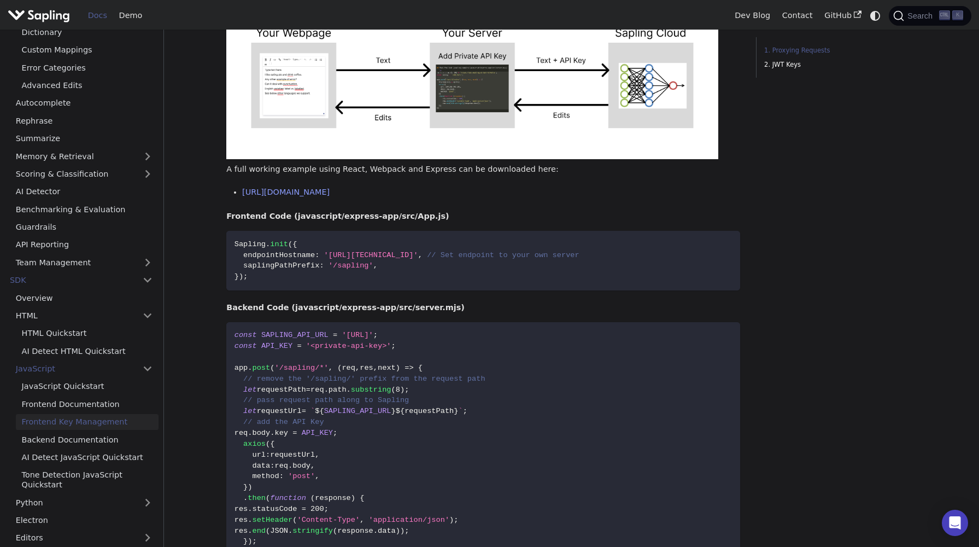
scroll to position [328, 0]
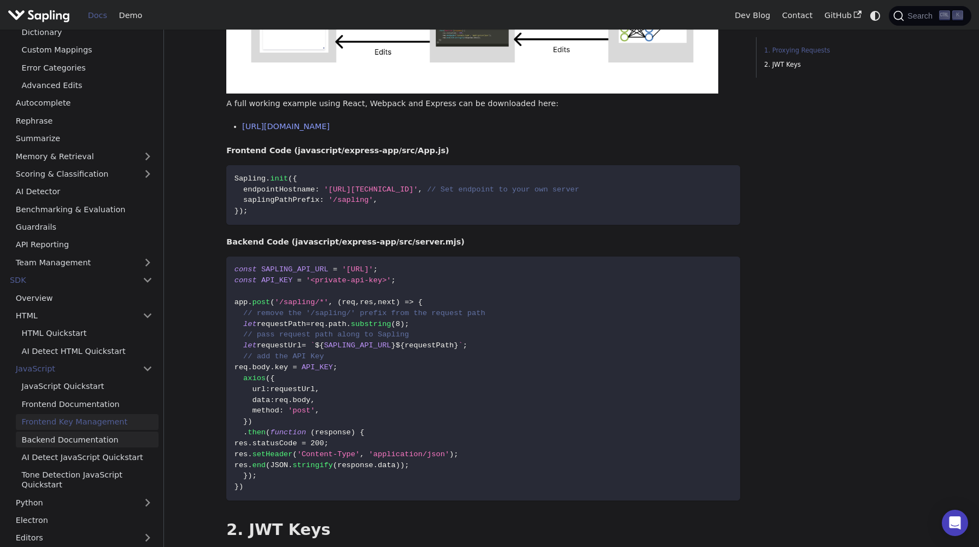
click at [104, 441] on link "Backend Documentation" at bounding box center [87, 439] width 143 height 16
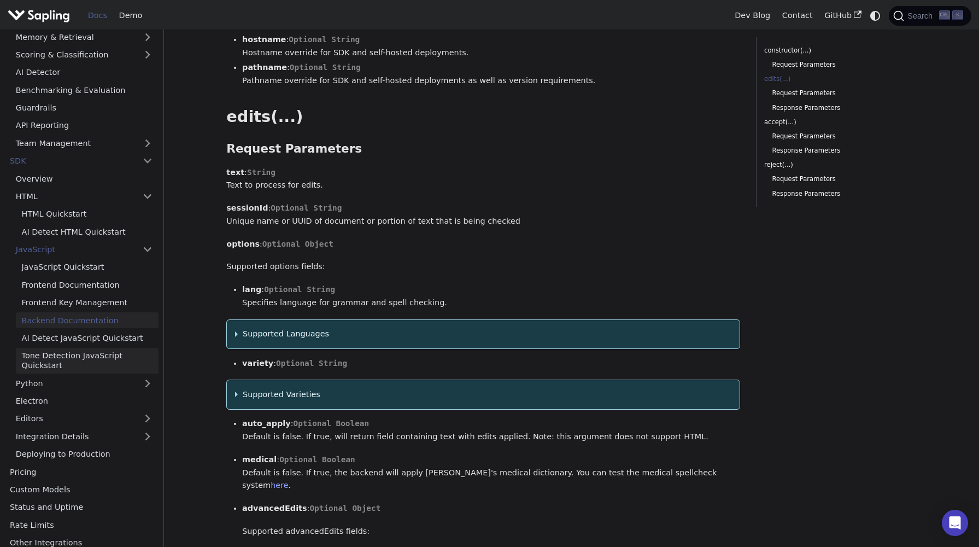
scroll to position [300, 0]
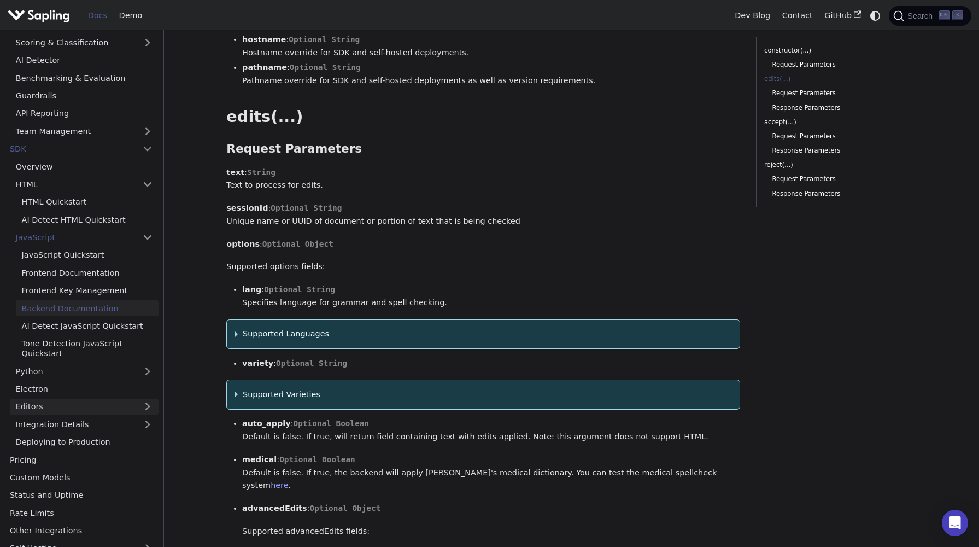
click at [107, 404] on link "Editors" at bounding box center [73, 406] width 127 height 16
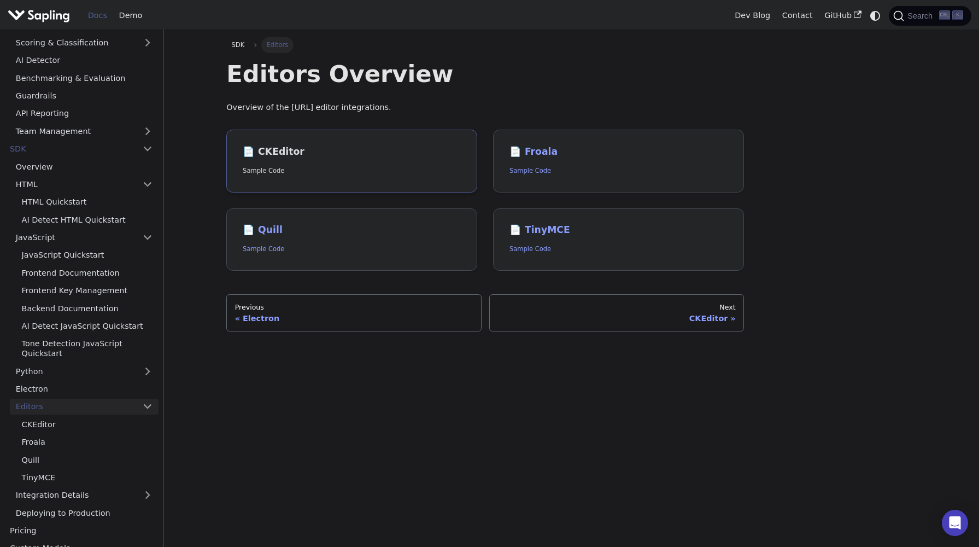
click at [462, 165] on link "📄️ CKEditor Sample Code" at bounding box center [351, 161] width 251 height 63
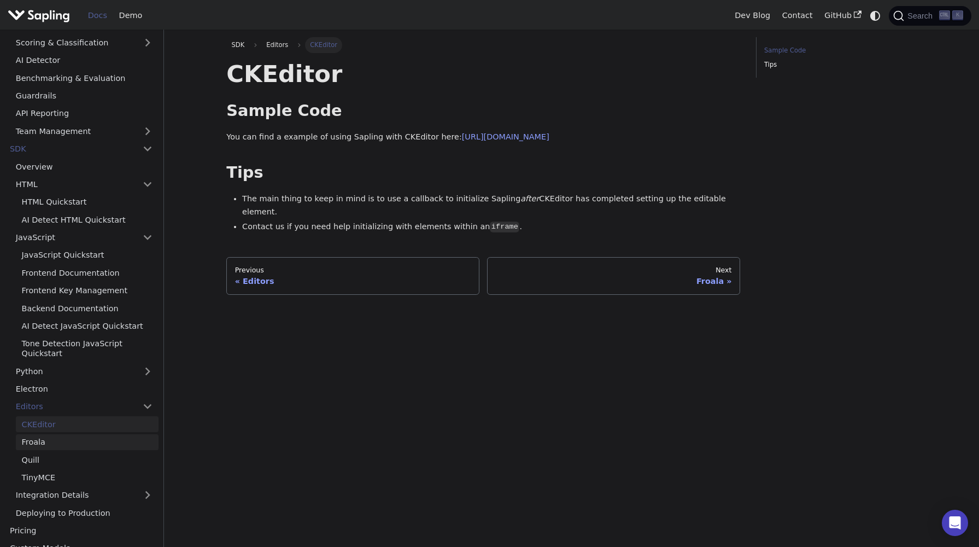
scroll to position [401, 0]
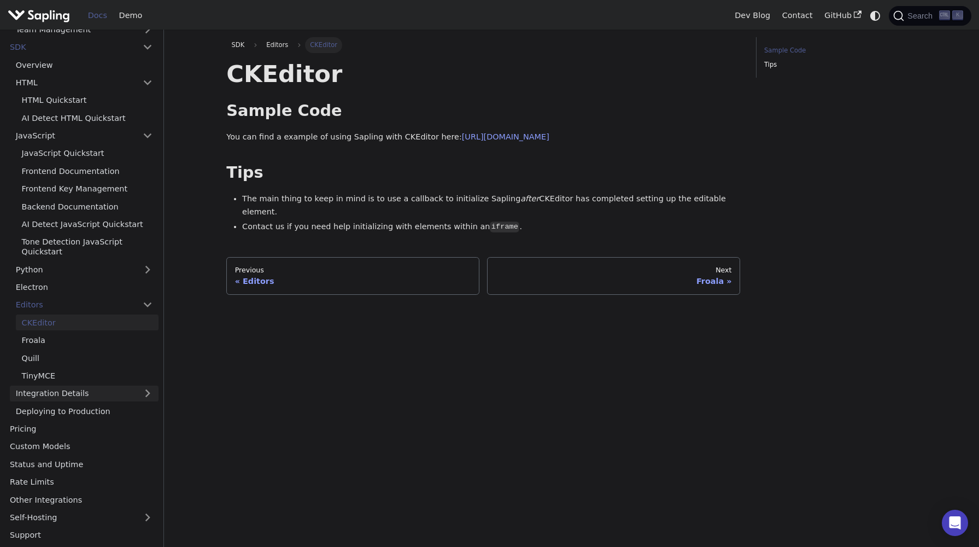
click at [64, 398] on link "Integration Details" at bounding box center [84, 393] width 149 height 16
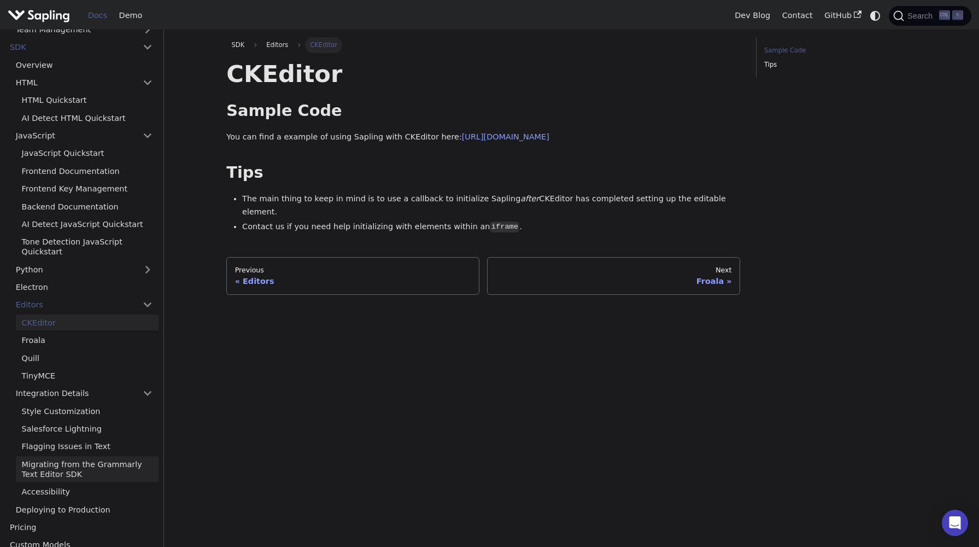
scroll to position [336, 0]
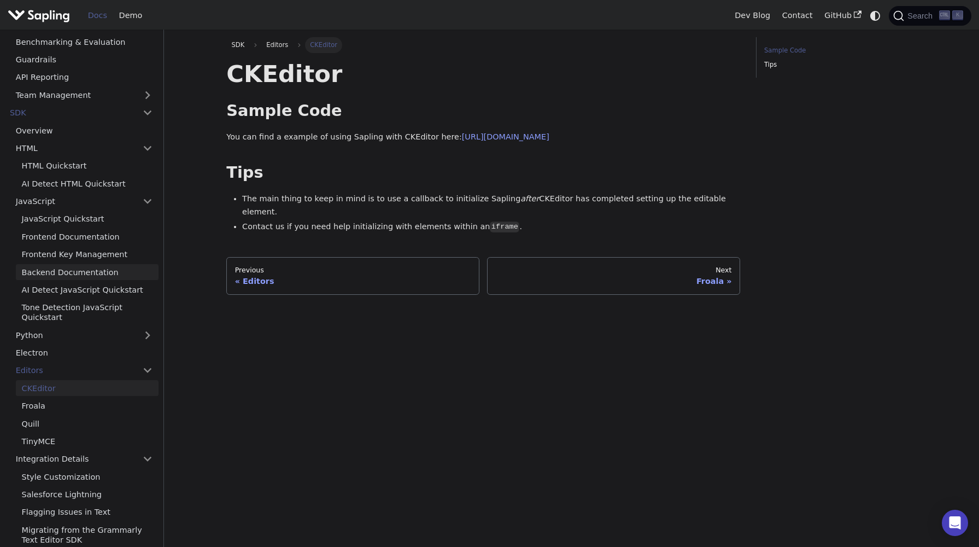
click at [62, 277] on link "Backend Documentation" at bounding box center [87, 272] width 143 height 16
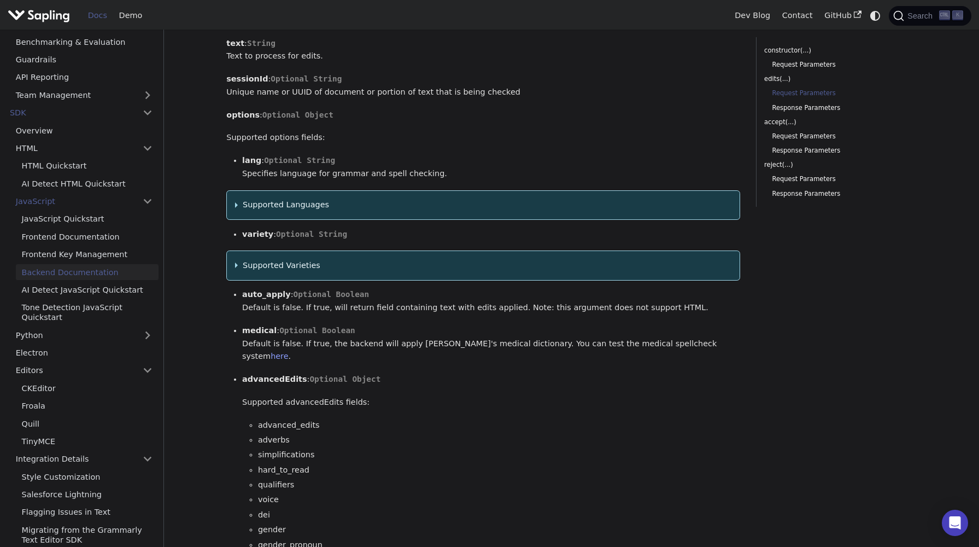
scroll to position [459, 0]
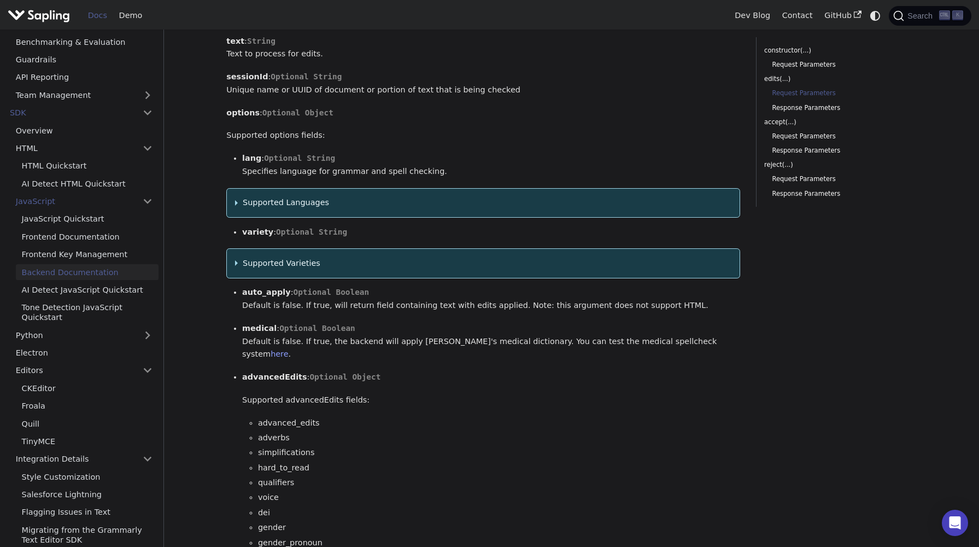
click at [327, 213] on details "Supported Languages Specifies language for grammar and spell checking. Defaults…" at bounding box center [483, 203] width 514 height 30
click at [327, 205] on summary "Supported Languages" at bounding box center [483, 202] width 497 height 13
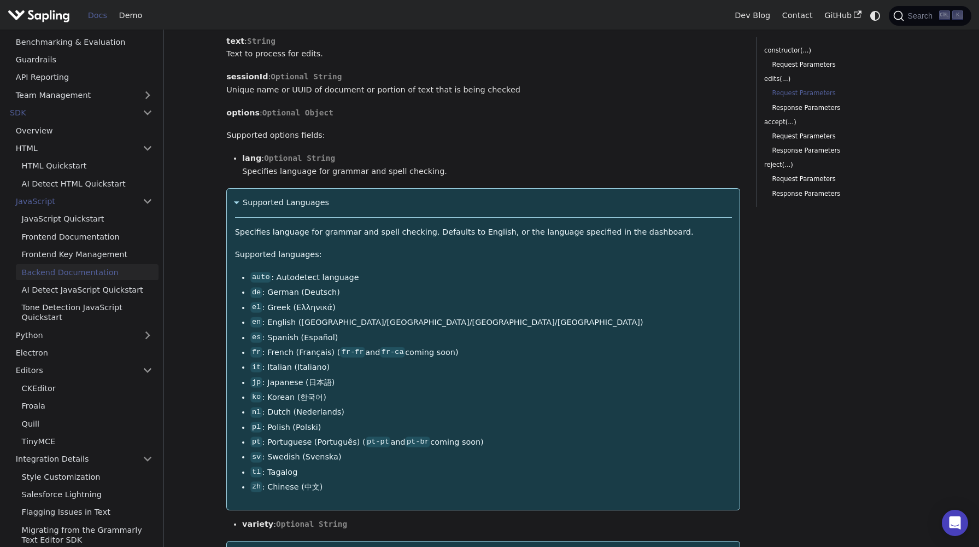
click at [327, 205] on summary "Supported Languages" at bounding box center [483, 202] width 497 height 13
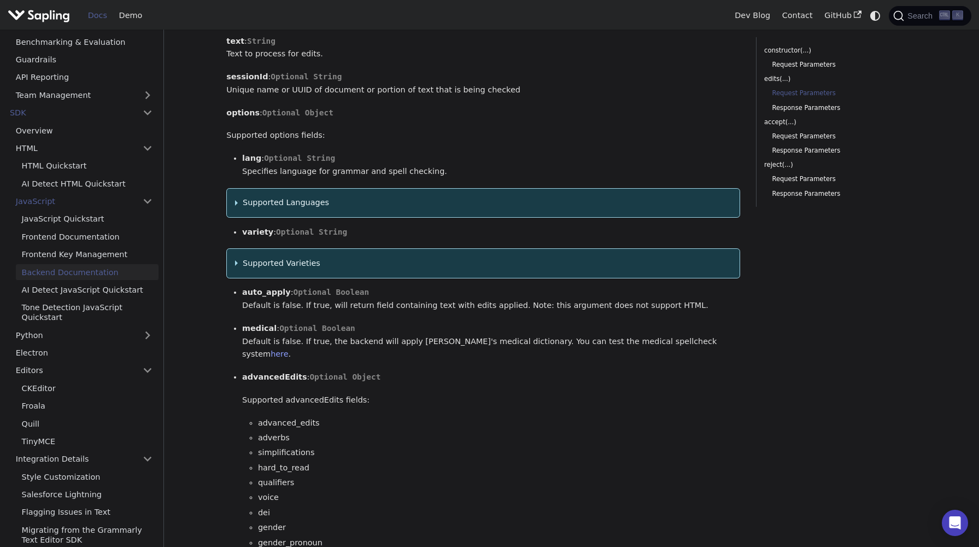
click at [302, 260] on summary "Supported Varieties" at bounding box center [483, 263] width 497 height 13
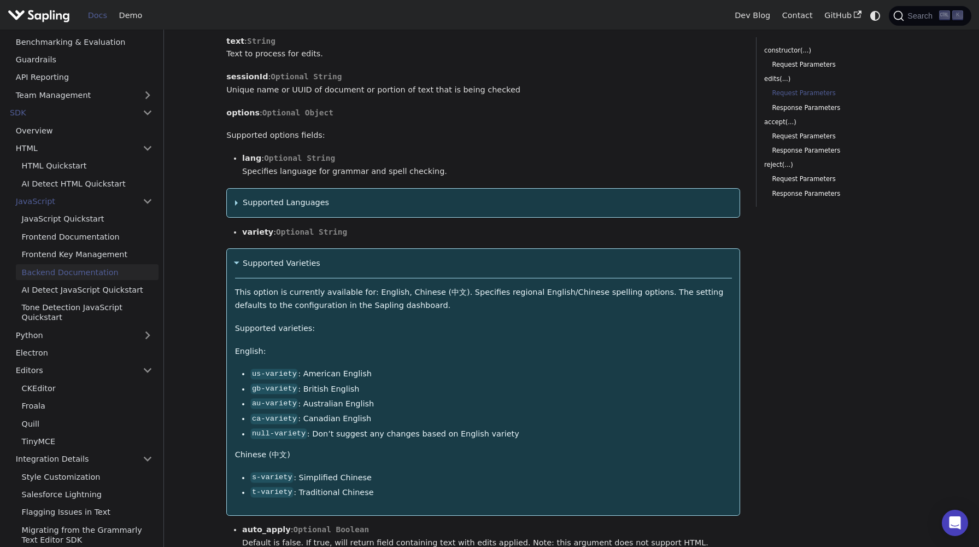
click at [302, 260] on summary "Supported Varieties" at bounding box center [483, 263] width 497 height 13
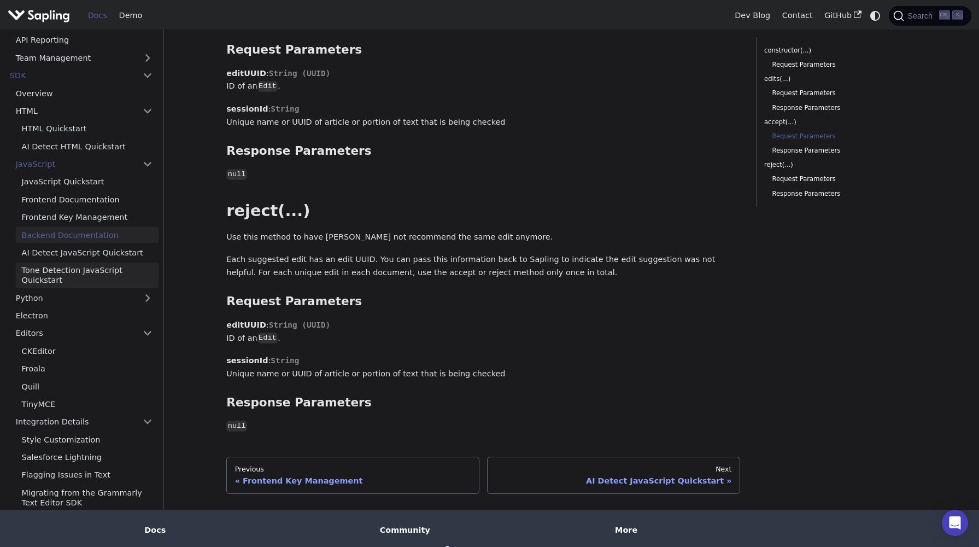
scroll to position [204, 0]
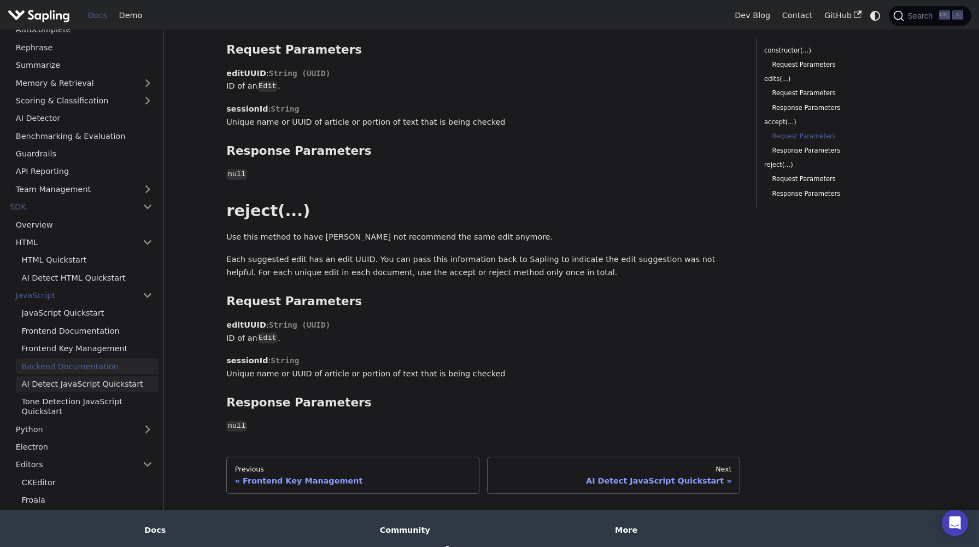
click at [88, 376] on link "AI Detect JavaScript Quickstart" at bounding box center [87, 384] width 143 height 16
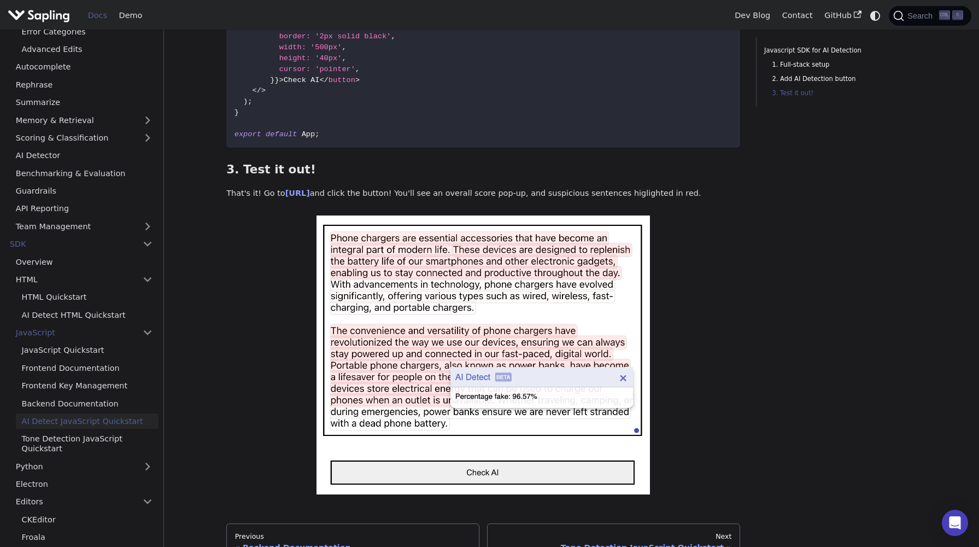
scroll to position [787, 0]
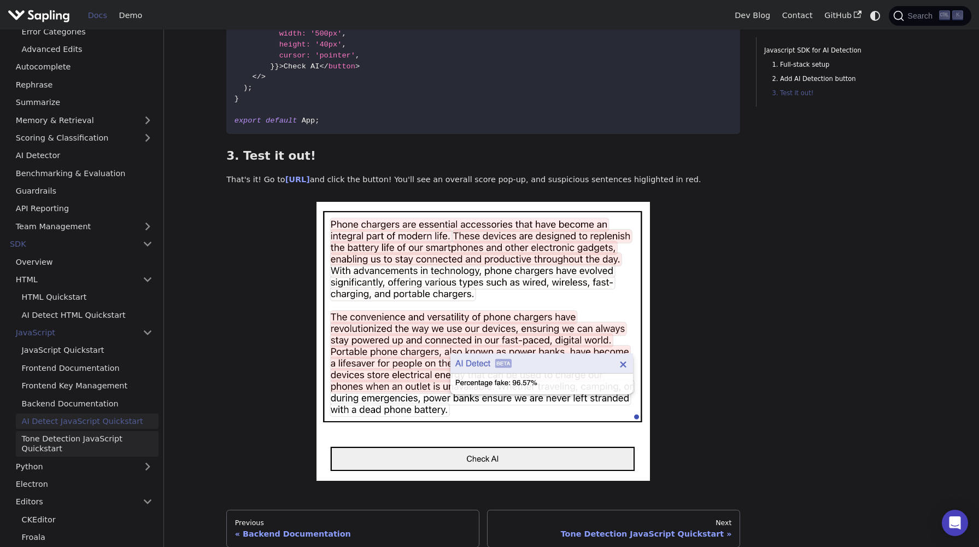
click at [69, 447] on link "Tone Detection JavaScript Quickstart" at bounding box center [87, 444] width 143 height 26
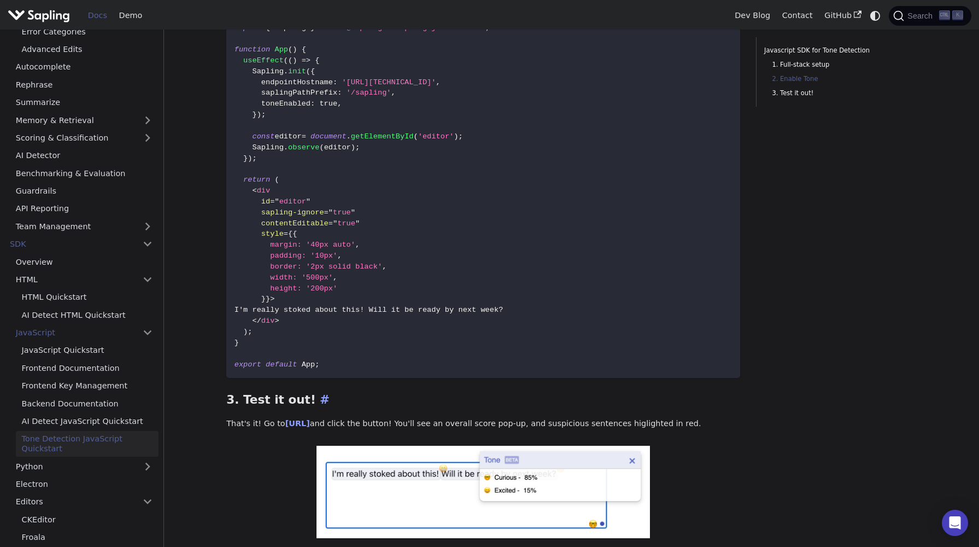
scroll to position [516, 0]
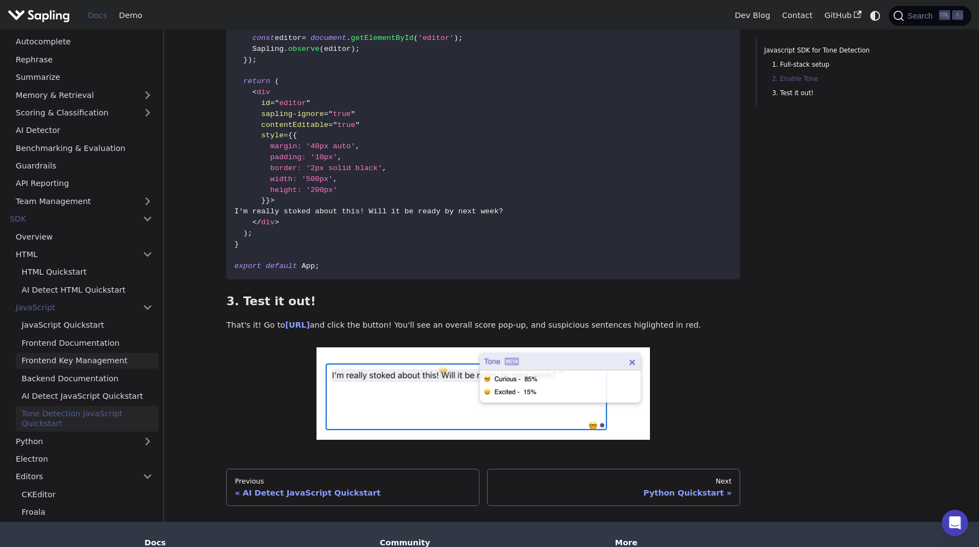
click at [82, 353] on link "Frontend Key Management" at bounding box center [87, 361] width 143 height 16
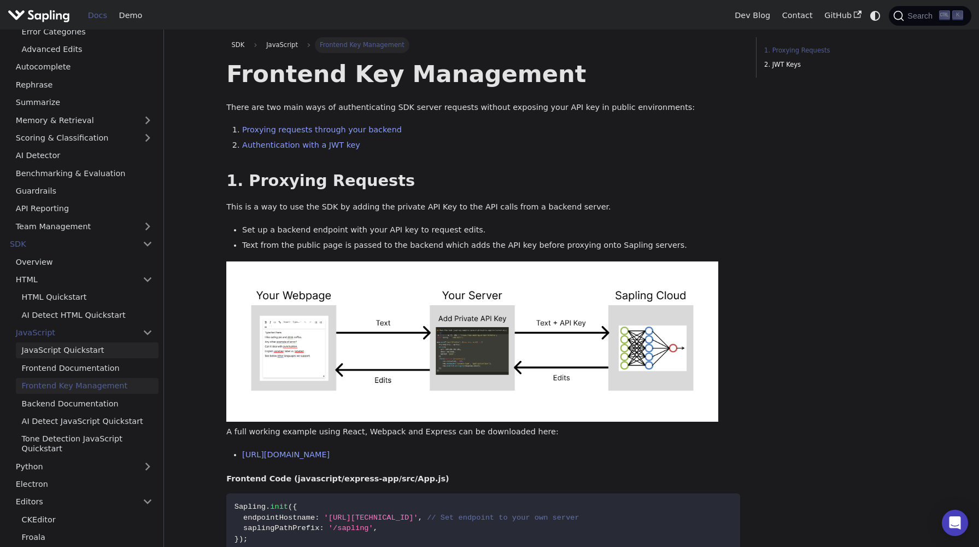
click at [74, 350] on link "JavaScript Quickstart" at bounding box center [87, 350] width 143 height 16
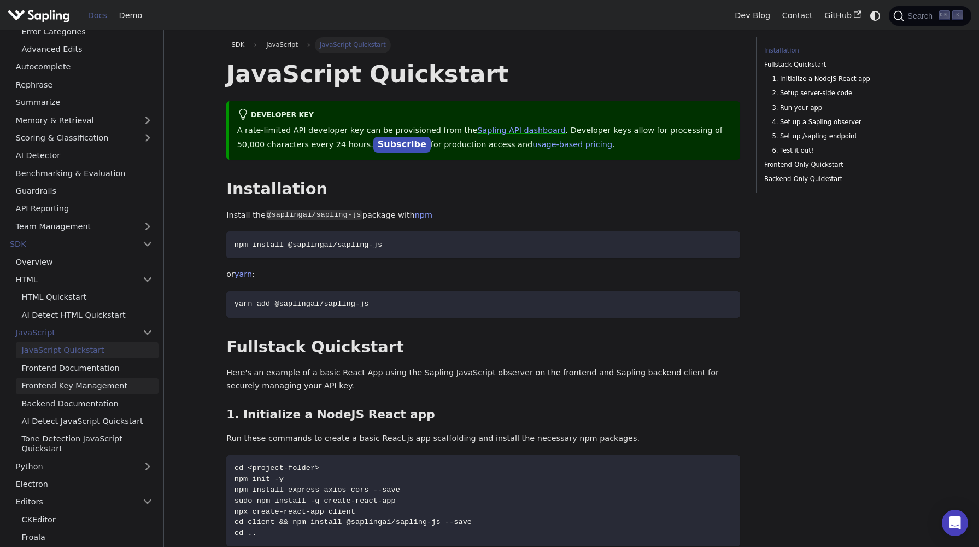
click at [64, 388] on link "Frontend Key Management" at bounding box center [87, 386] width 143 height 16
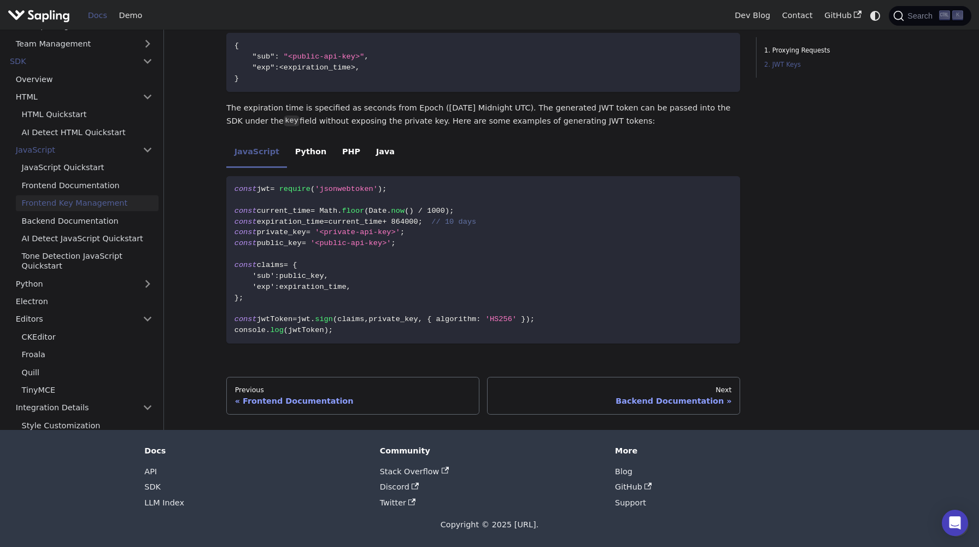
scroll to position [618, 0]
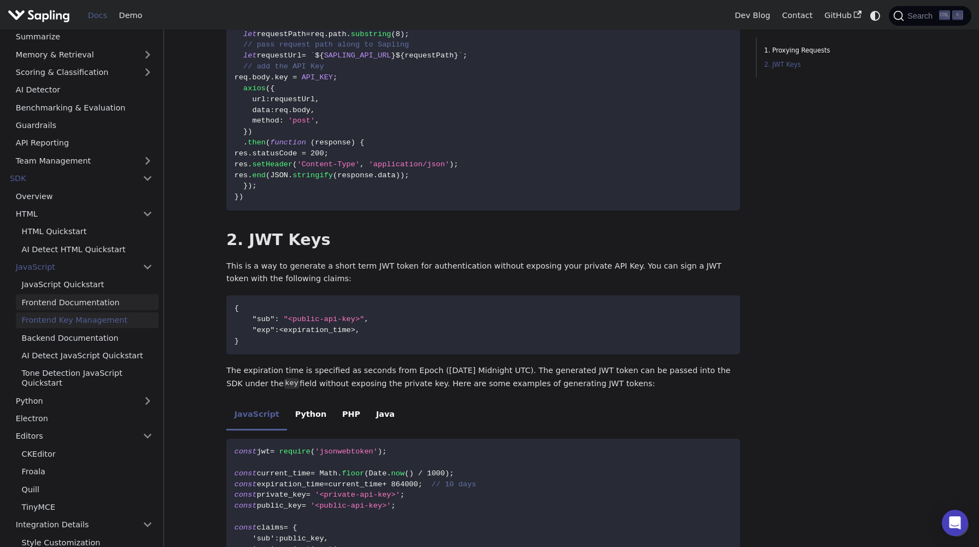
click at [95, 305] on link "Frontend Documentation" at bounding box center [87, 302] width 143 height 16
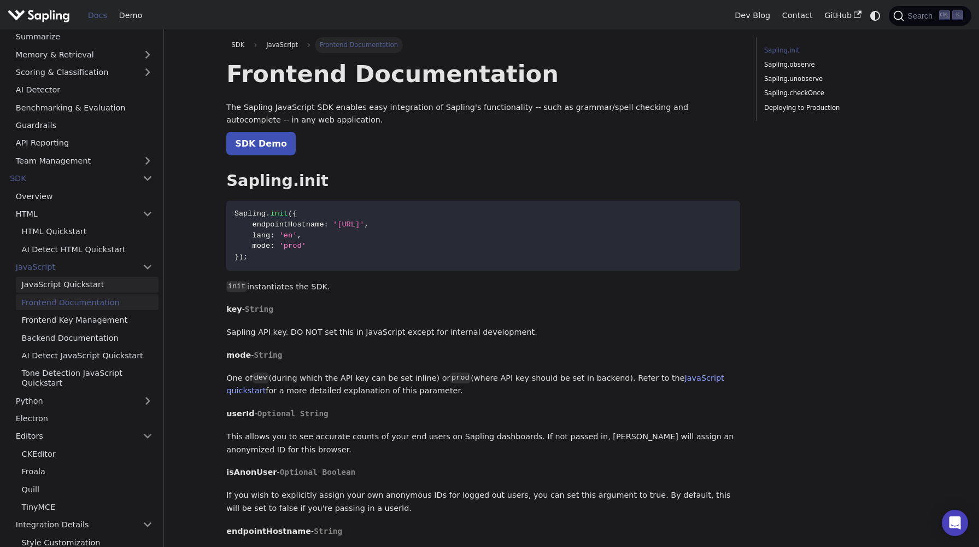
click at [106, 290] on link "JavaScript Quickstart" at bounding box center [87, 285] width 143 height 16
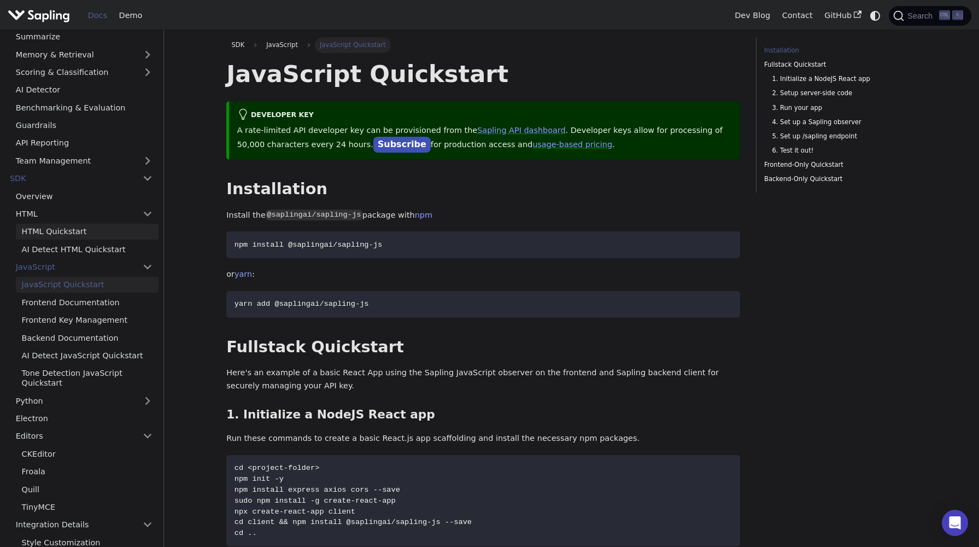
click at [83, 227] on link "HTML Quickstart" at bounding box center [87, 232] width 143 height 16
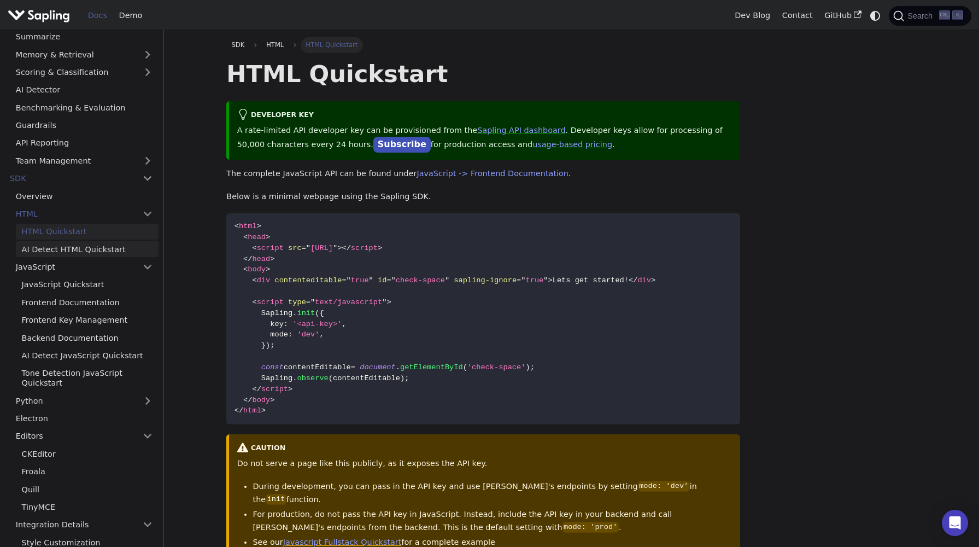
click at [75, 247] on link "AI Detect HTML Quickstart" at bounding box center [87, 249] width 143 height 16
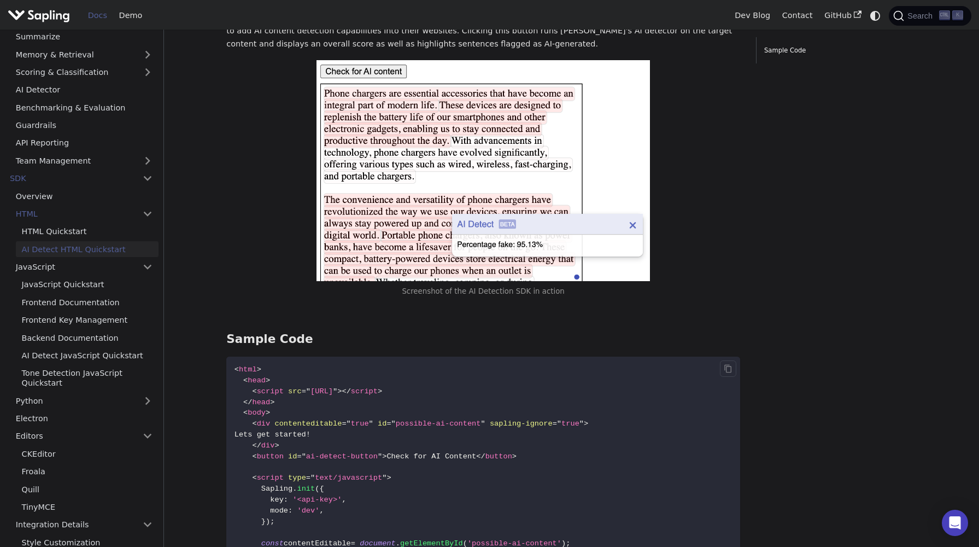
scroll to position [51, 0]
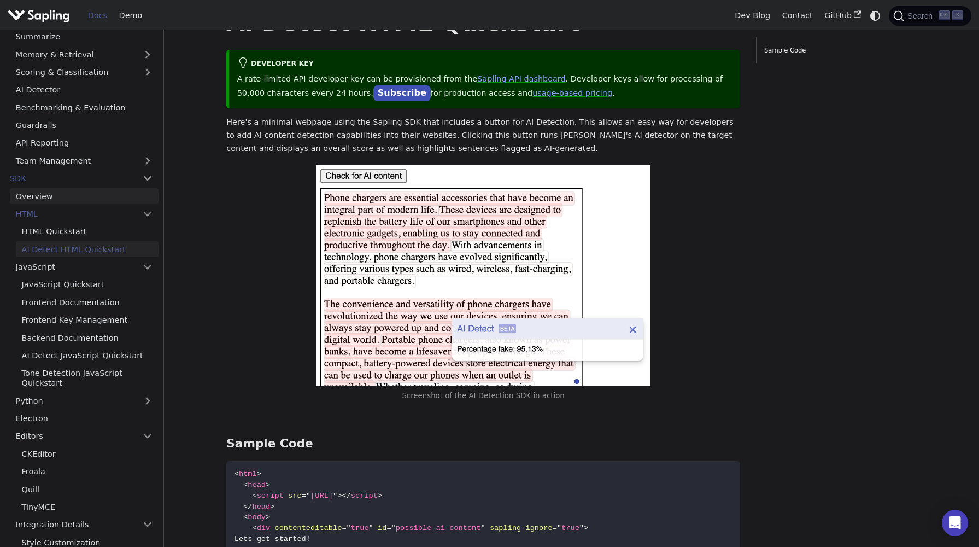
click at [75, 197] on link "Overview" at bounding box center [84, 196] width 149 height 16
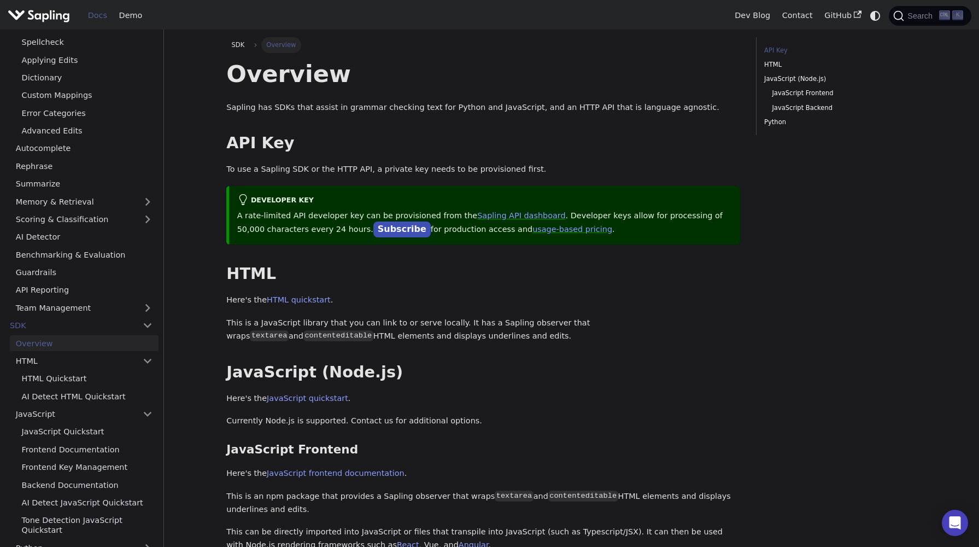
scroll to position [262, 0]
